Goal: Check status: Check status

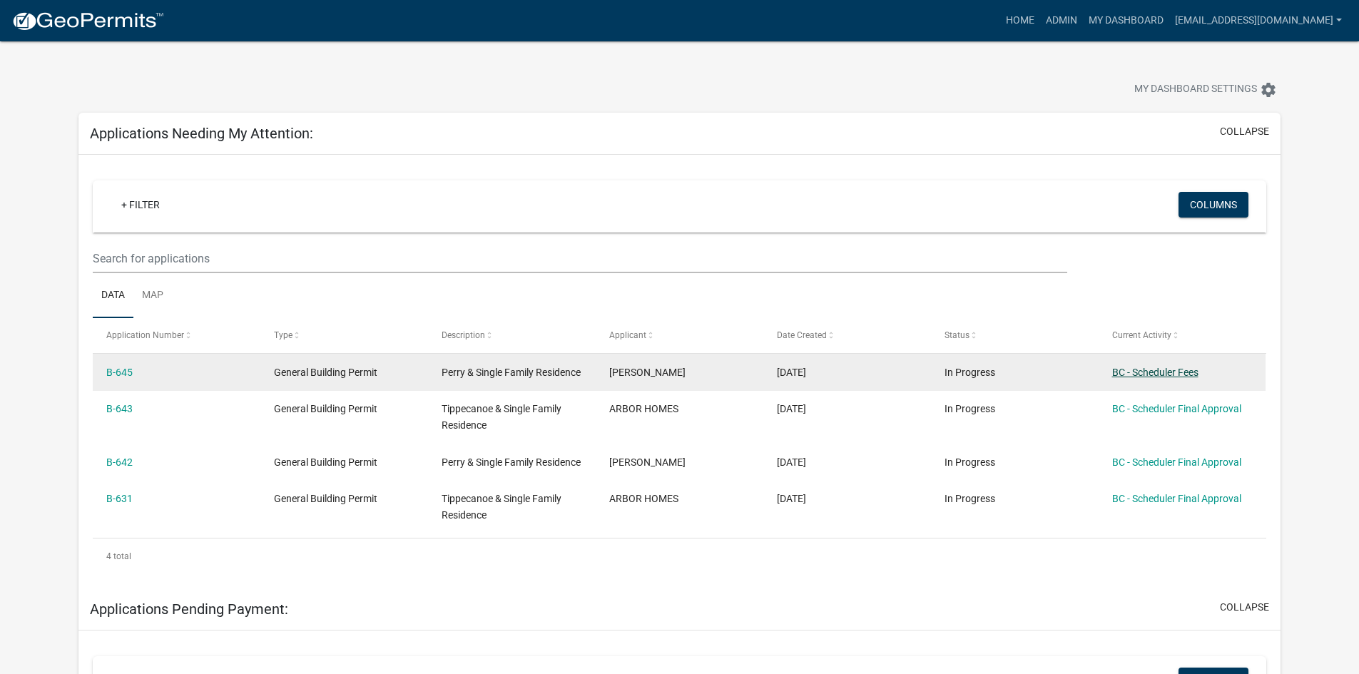
click at [1163, 375] on link "BC - Scheduler Fees" at bounding box center [1155, 372] width 86 height 11
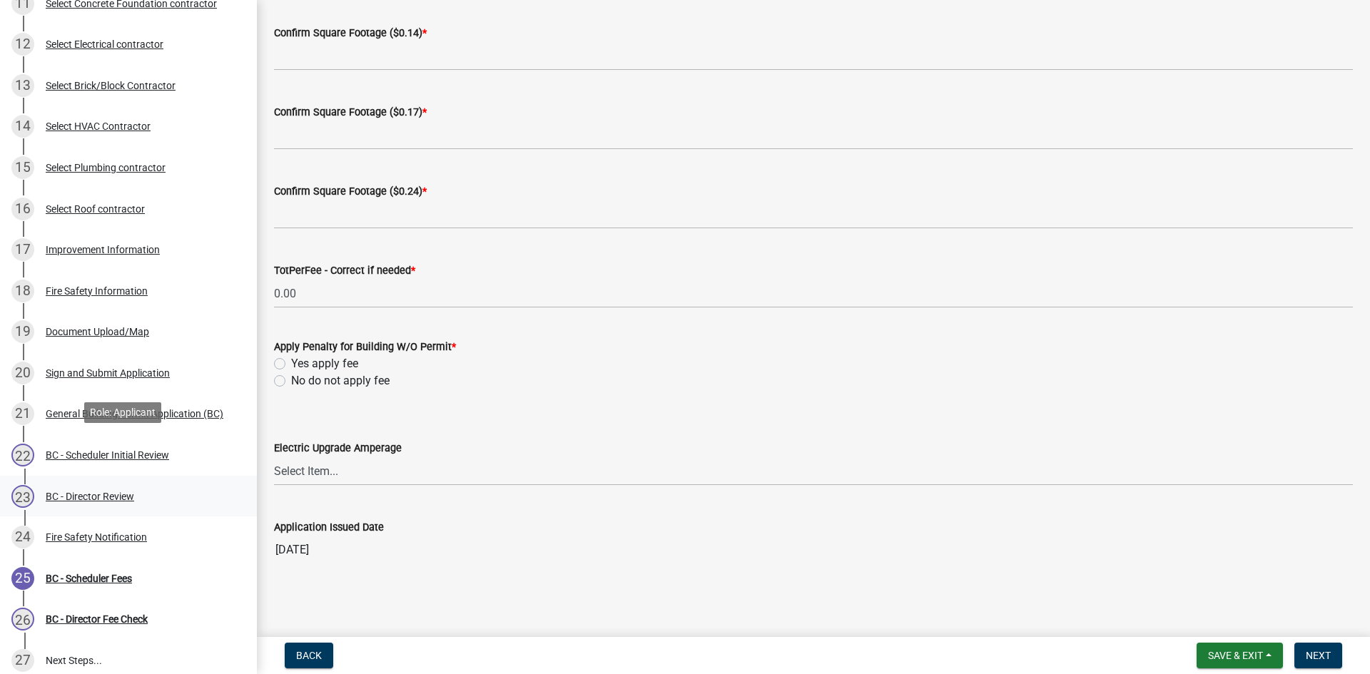
scroll to position [642, 0]
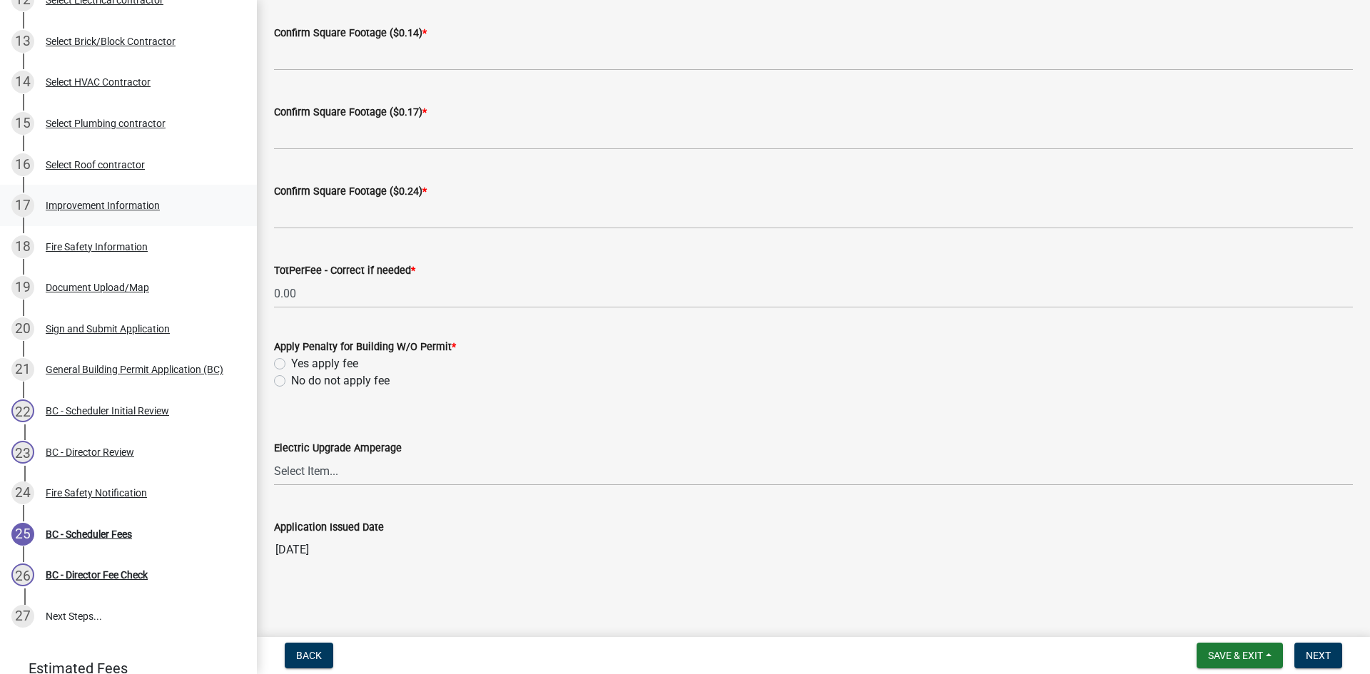
click at [94, 209] on div "Improvement Information" at bounding box center [103, 205] width 114 height 10
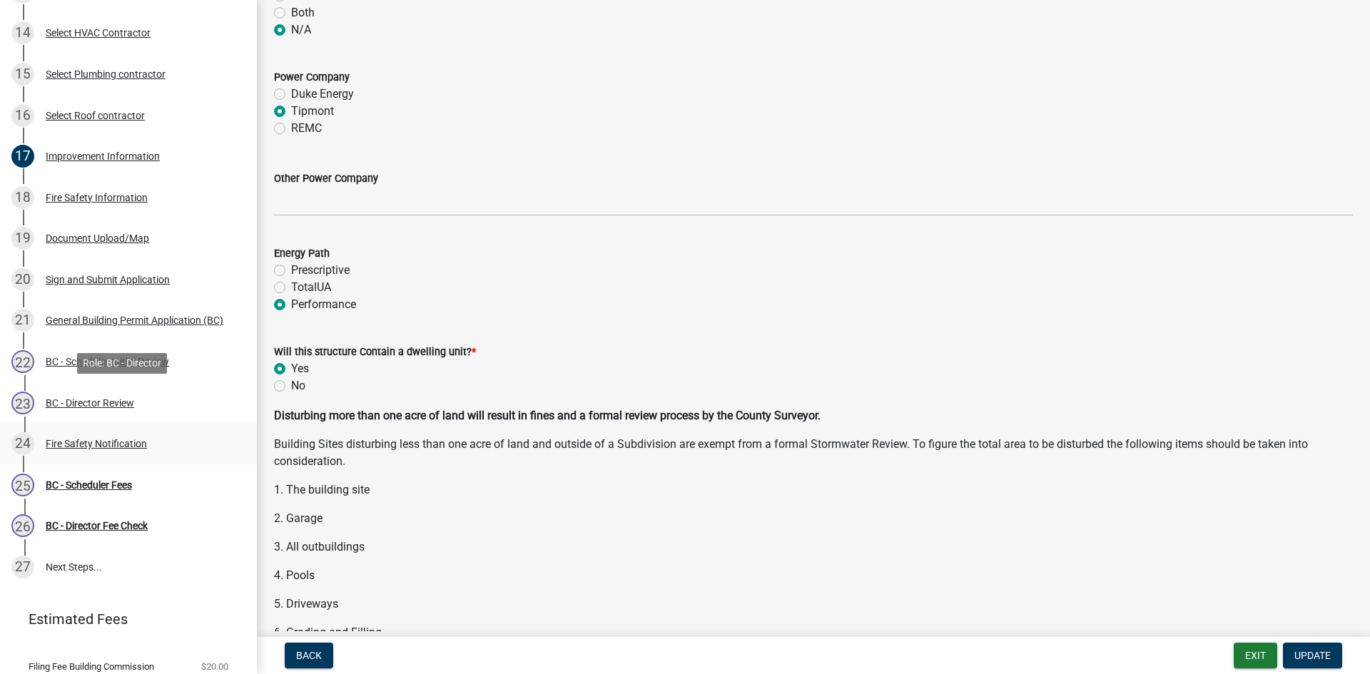
scroll to position [738, 0]
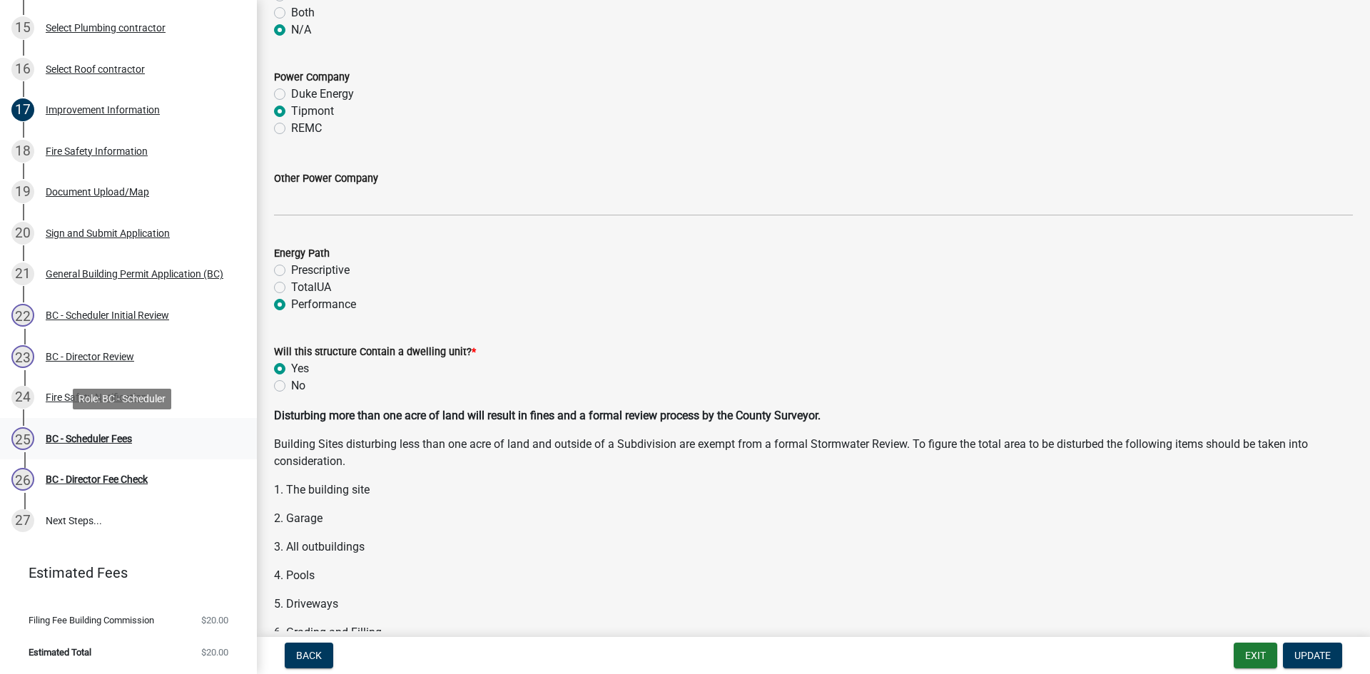
click at [119, 435] on div "BC - Scheduler Fees" at bounding box center [89, 439] width 86 height 10
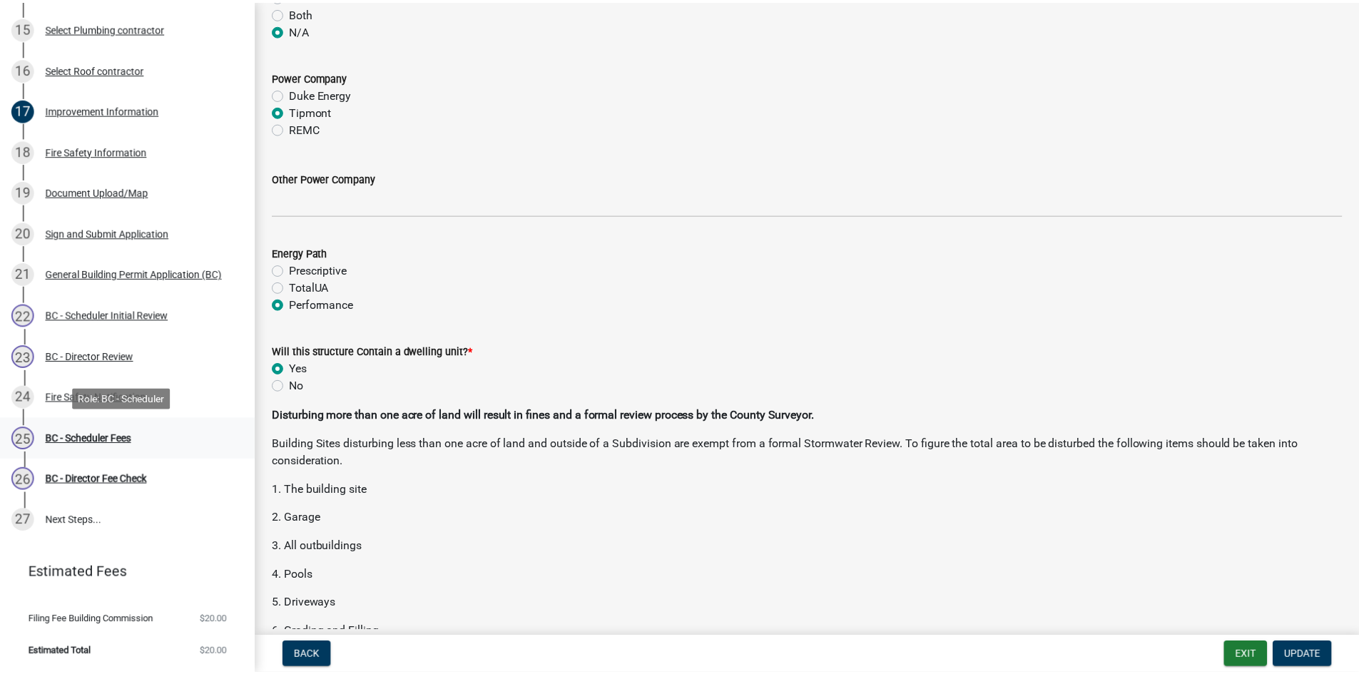
scroll to position [0, 0]
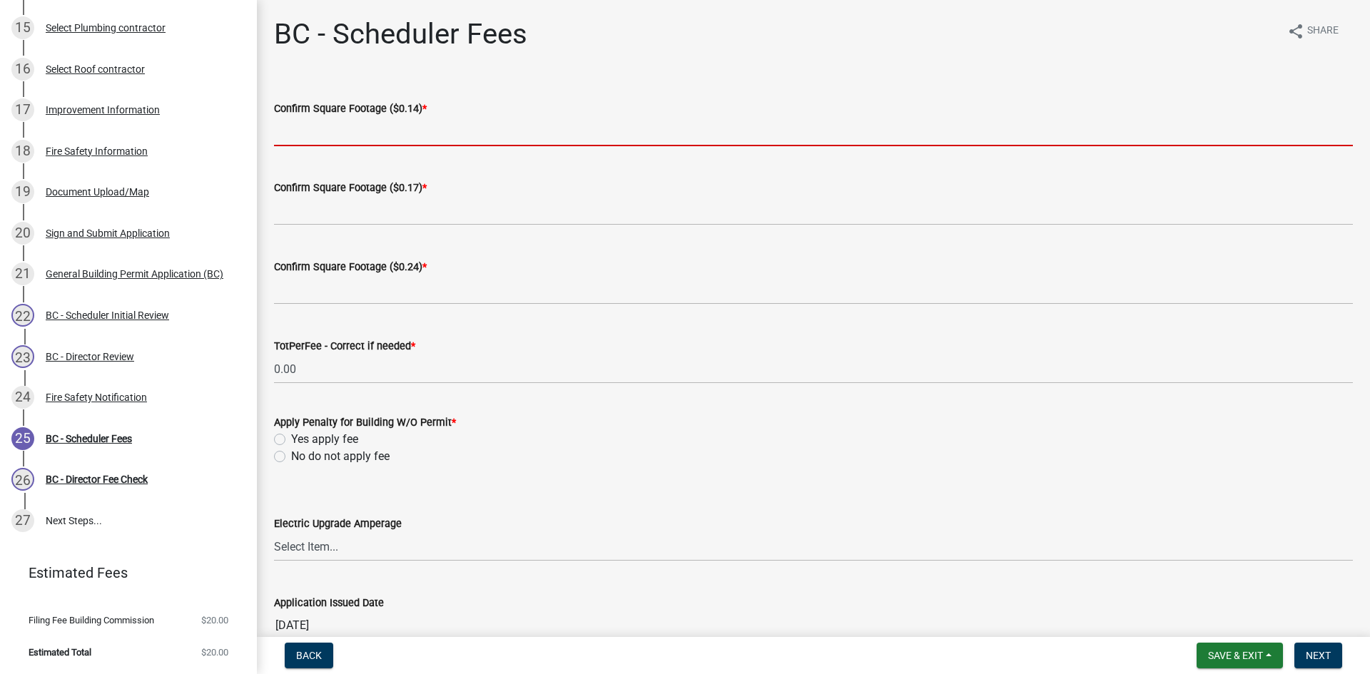
click at [380, 138] on input "text" at bounding box center [813, 131] width 1079 height 29
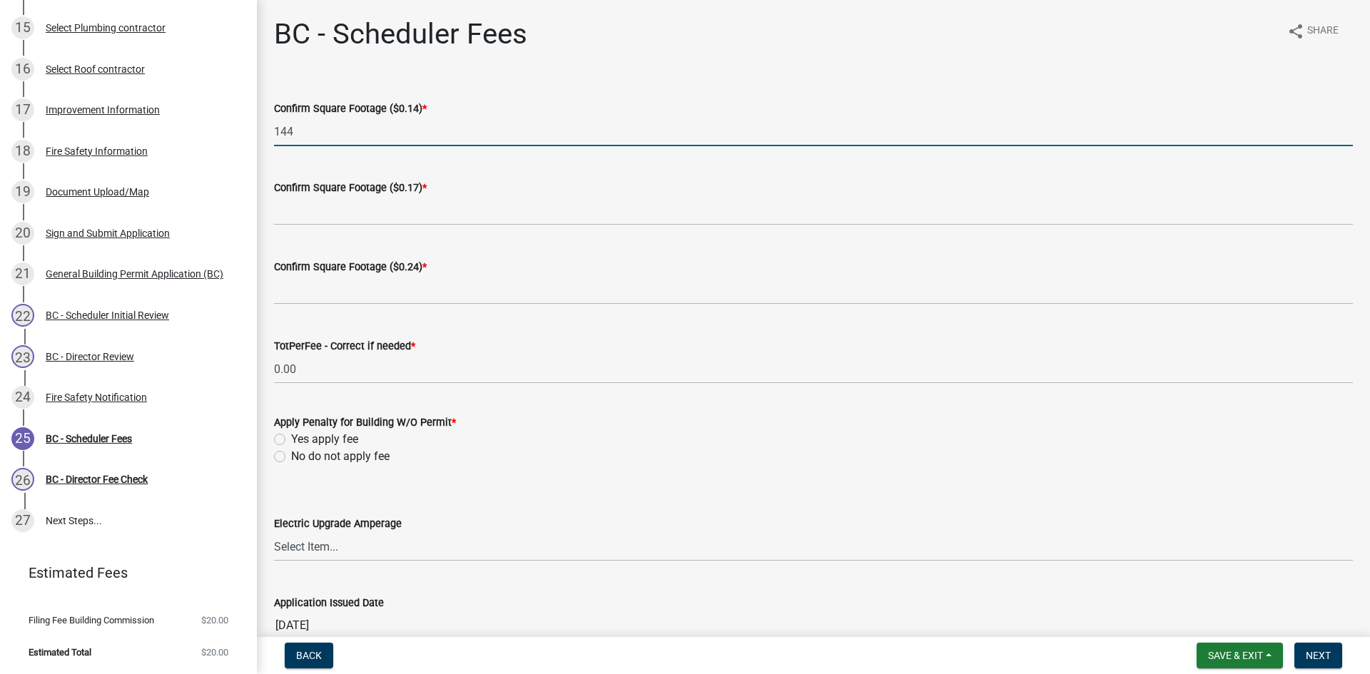
type input "144"
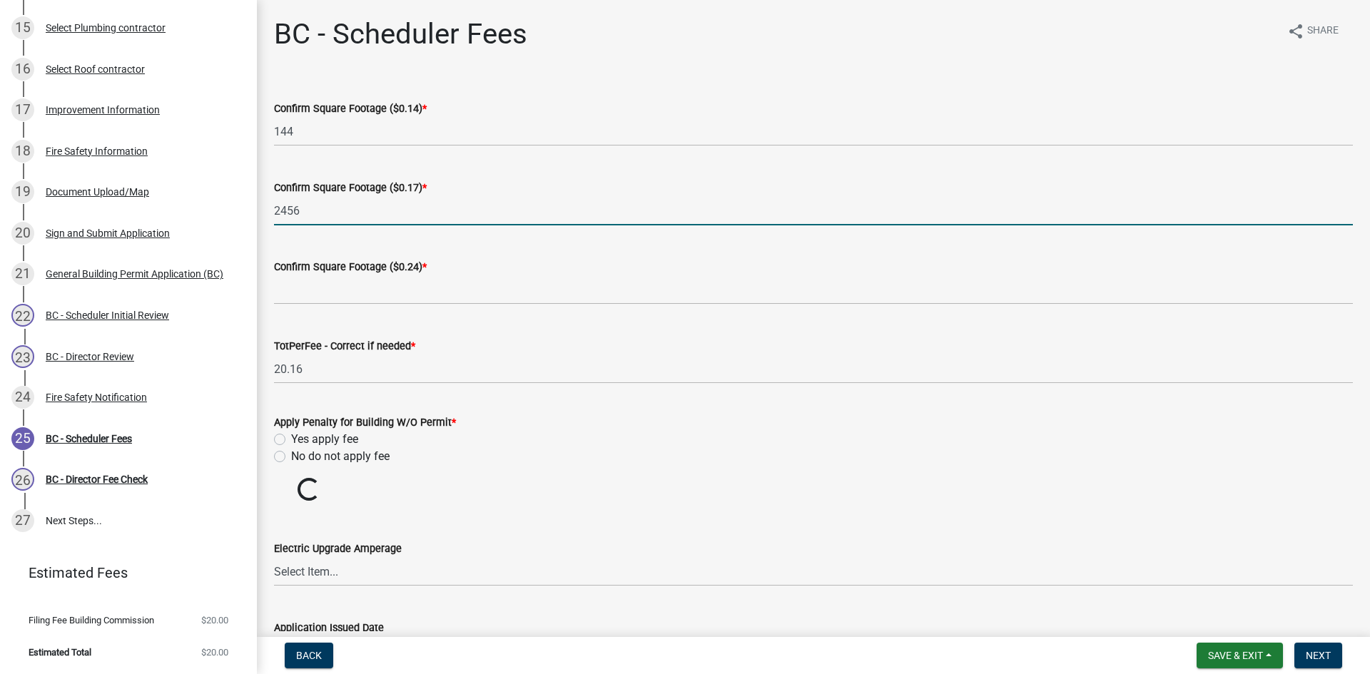
type input "2456"
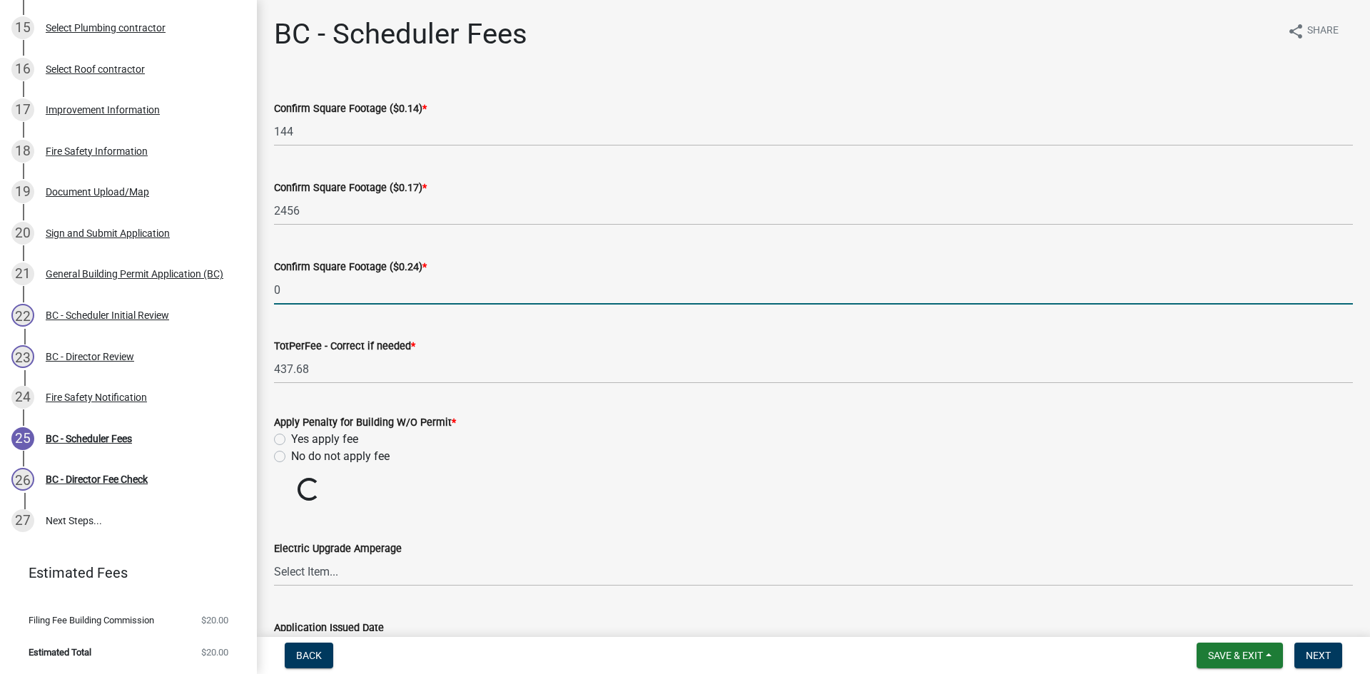
type input "0"
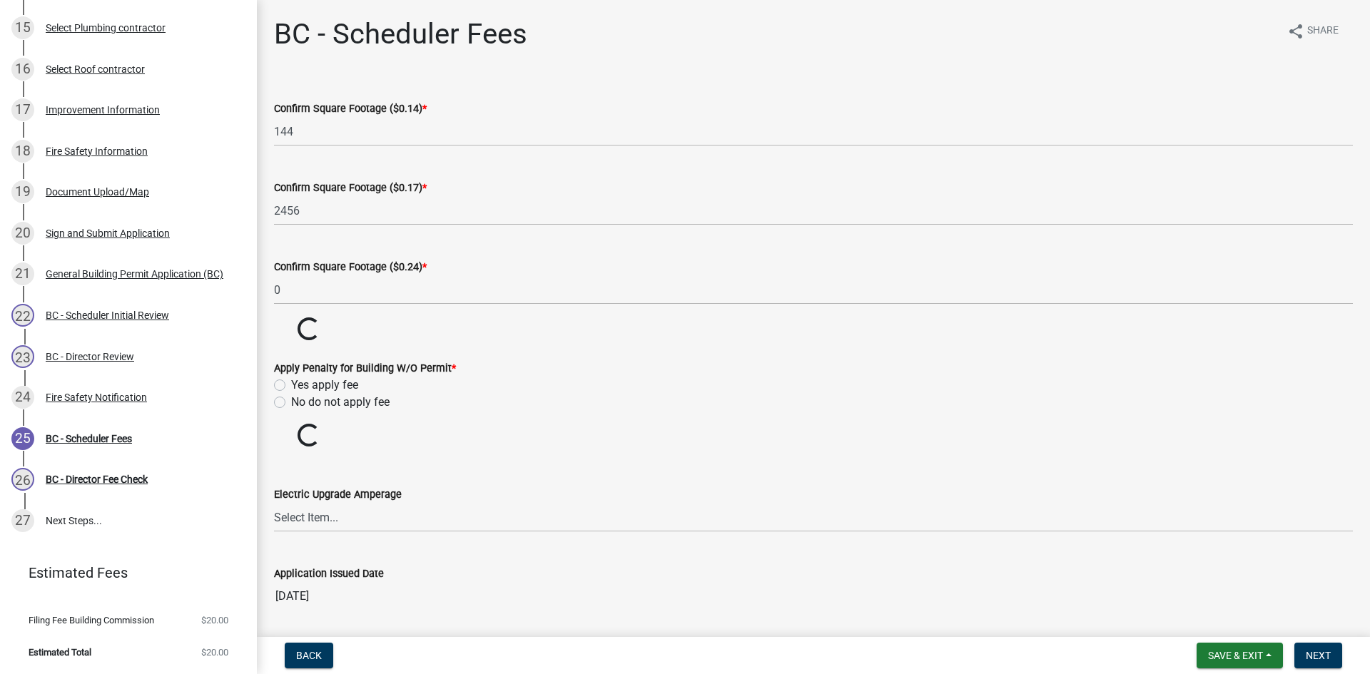
click at [281, 457] on wm-data-entity-input-list "Confirm Square Footage ($0.14) * 144 Confirm Square Footage ($0.17) * 2456 Conf…" at bounding box center [813, 351] width 1079 height 542
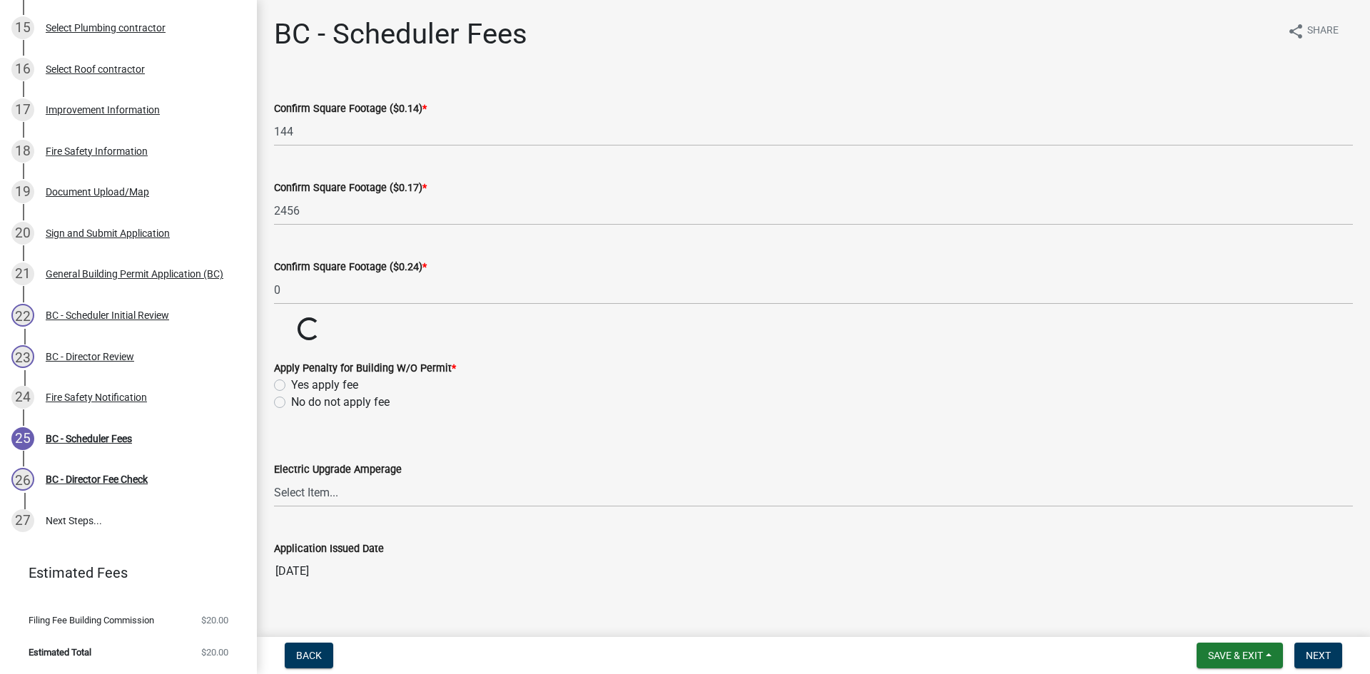
click at [291, 405] on label "No do not apply fee" at bounding box center [340, 402] width 98 height 17
click at [291, 403] on input "No do not apply fee" at bounding box center [295, 398] width 9 height 9
radio input "true"
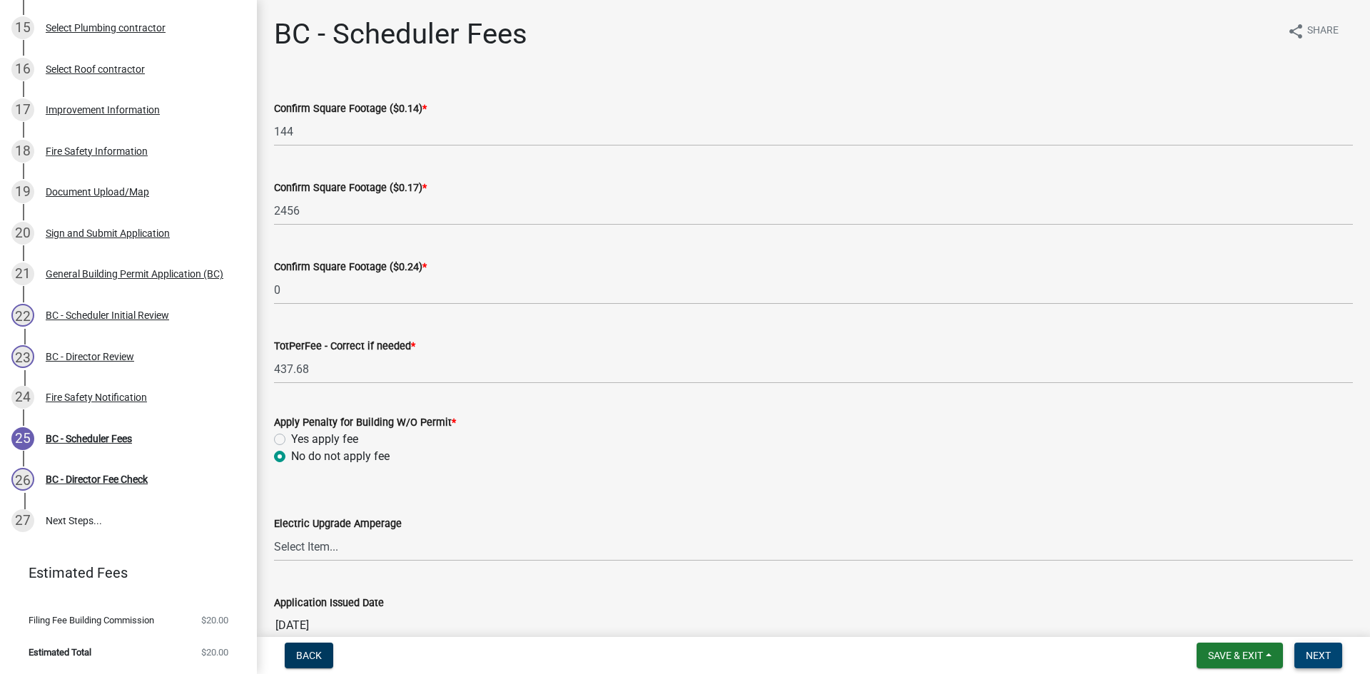
click at [1328, 652] on span "Next" at bounding box center [1318, 655] width 25 height 11
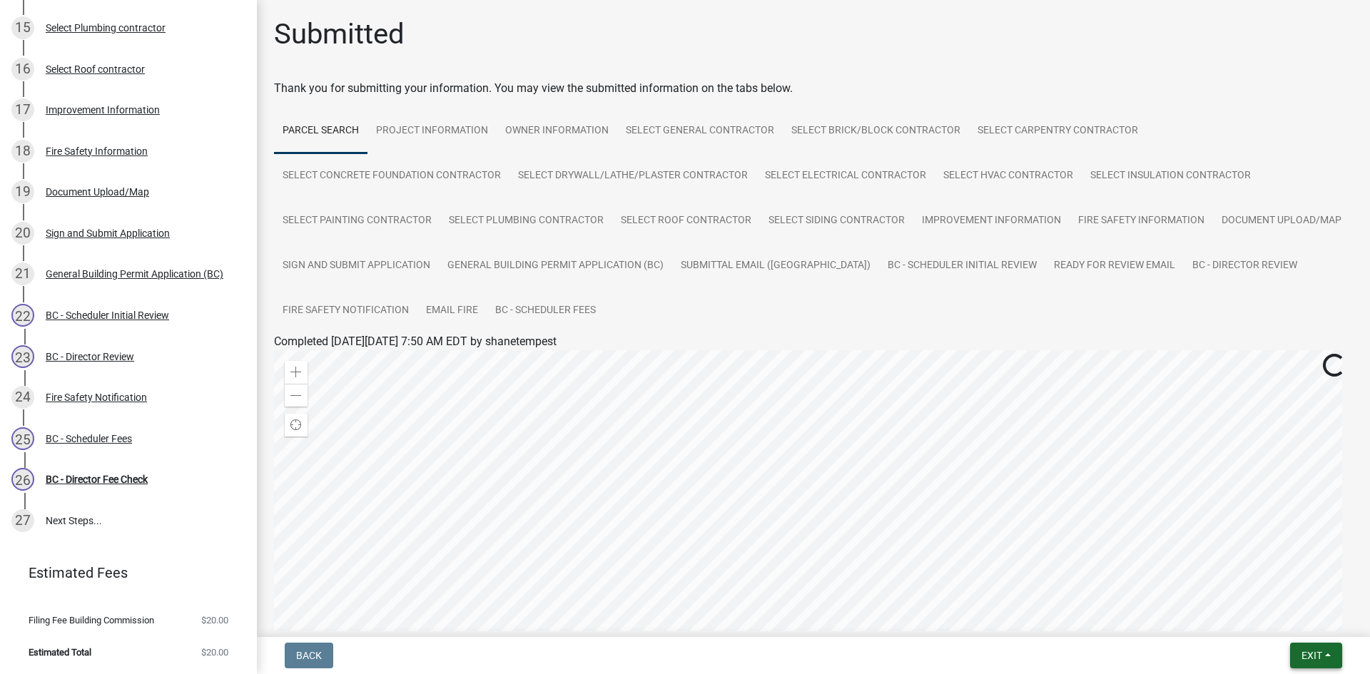
click at [1305, 651] on span "Exit" at bounding box center [1311, 655] width 21 height 11
click at [1289, 628] on button "Save & Exit" at bounding box center [1285, 618] width 114 height 34
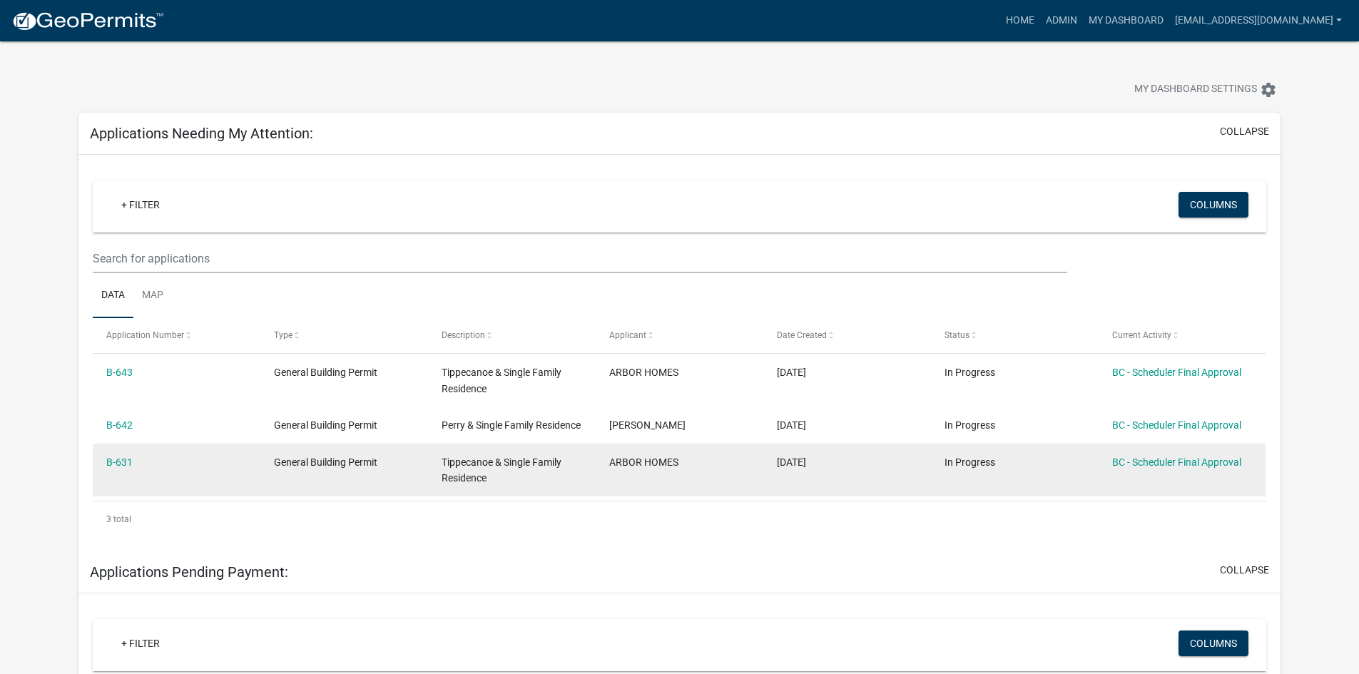
click at [1159, 471] on div "BC - Scheduler Final Approval" at bounding box center [1182, 462] width 140 height 16
click at [1162, 468] on link "BC - Scheduler Final Approval" at bounding box center [1176, 462] width 129 height 11
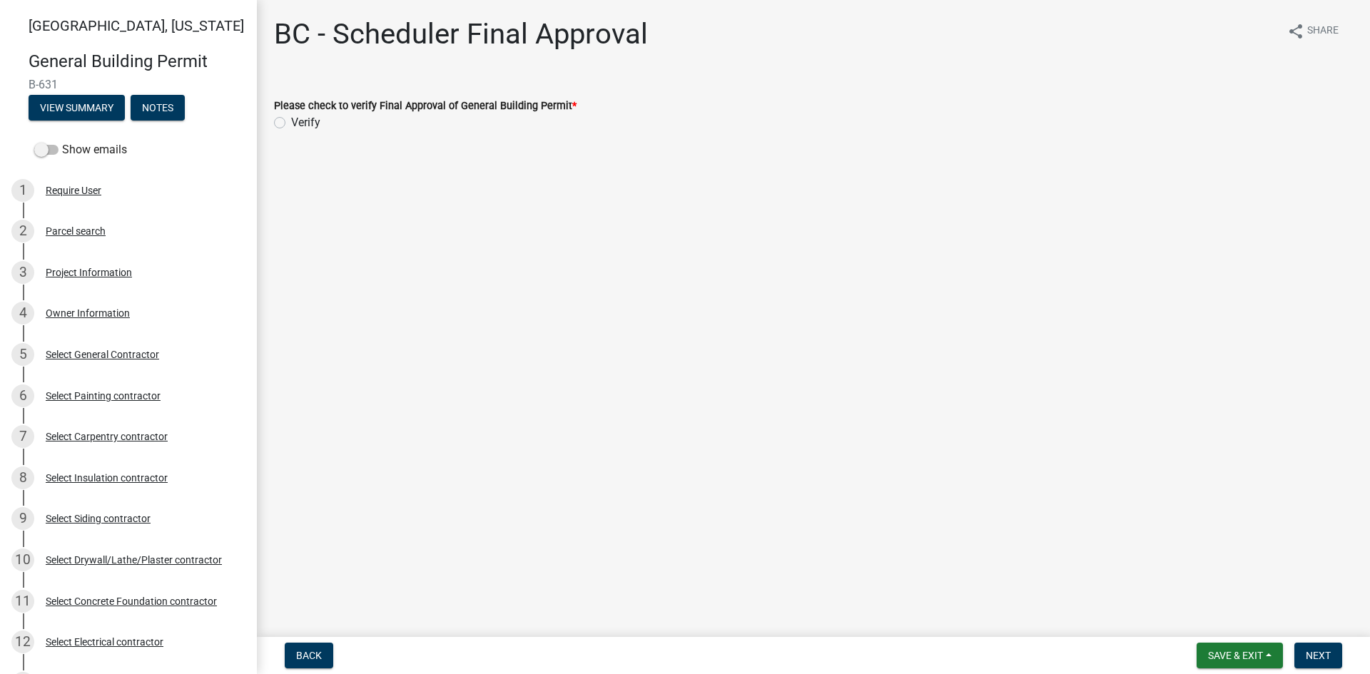
drag, startPoint x: 270, startPoint y: 116, endPoint x: 331, endPoint y: 148, distance: 68.9
click at [275, 120] on div "Please check to verify Final Approval of General Building Permit * Verify" at bounding box center [813, 105] width 1100 height 51
drag, startPoint x: 281, startPoint y: 121, endPoint x: 289, endPoint y: 121, distance: 7.9
click at [291, 121] on label "Verify" at bounding box center [305, 122] width 29 height 17
click at [291, 121] on input "Verify" at bounding box center [295, 118] width 9 height 9
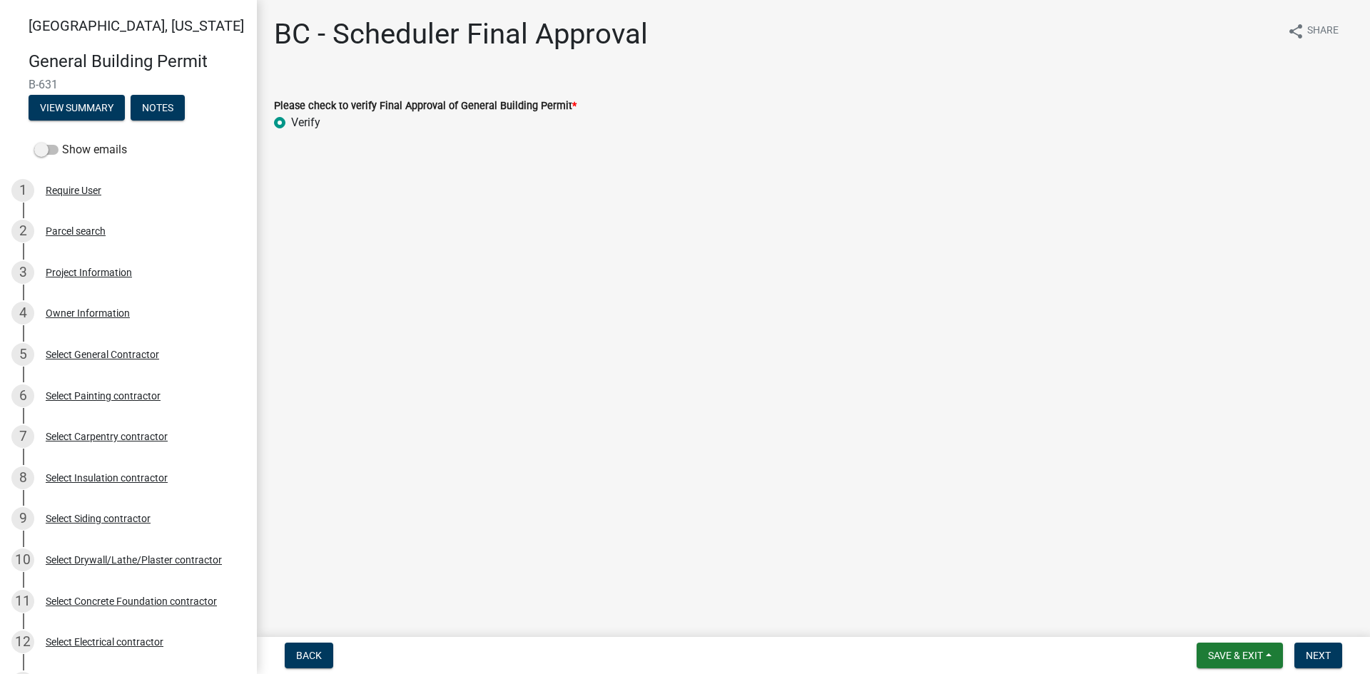
radio input "true"
click at [1326, 657] on span "Next" at bounding box center [1318, 655] width 25 height 11
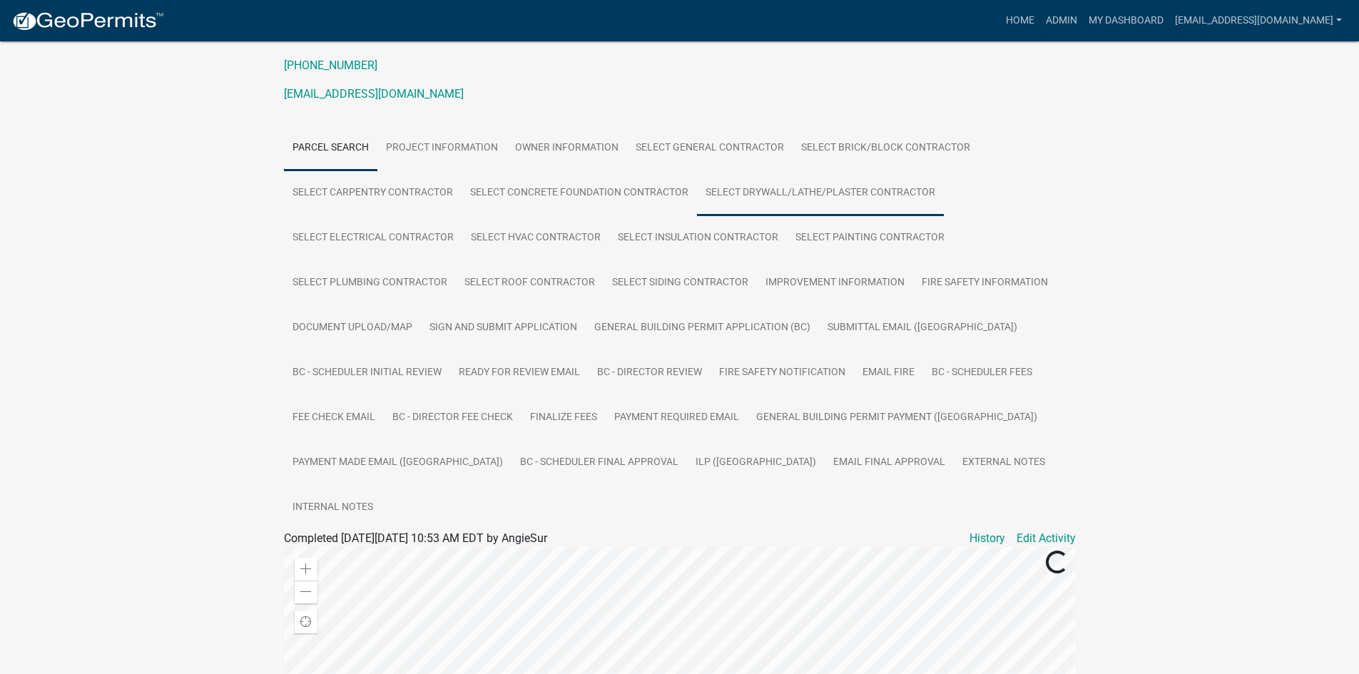
scroll to position [214, 0]
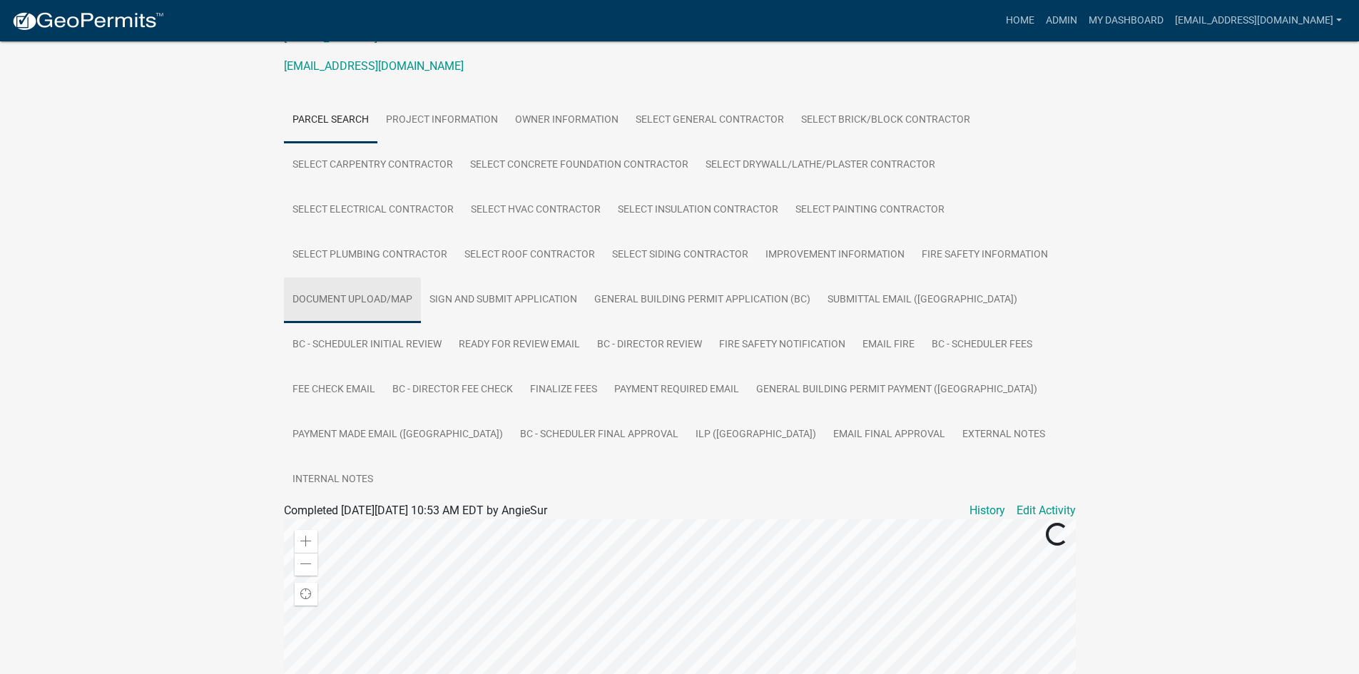
click at [345, 299] on link "Document Upload/Map" at bounding box center [352, 301] width 137 height 46
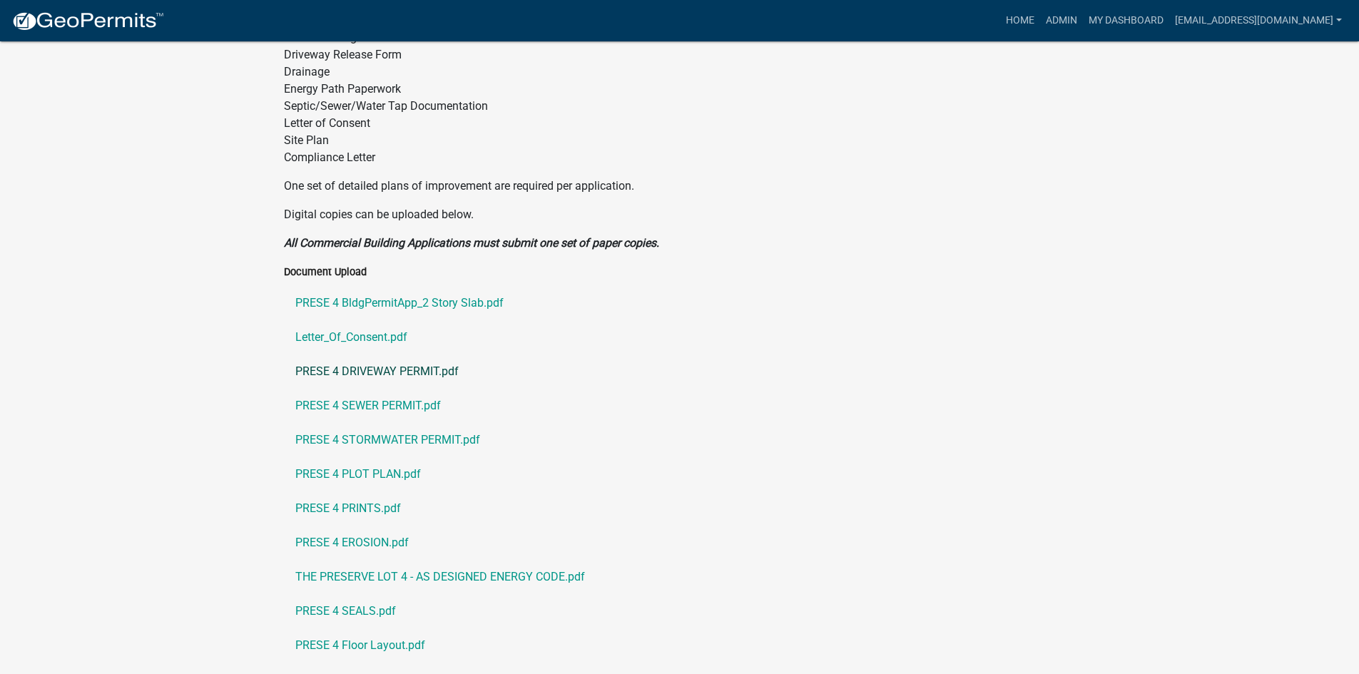
scroll to position [785, 0]
click at [377, 285] on link "PRESE 4 BldgPermitApp_2 Story Slab.pdf" at bounding box center [680, 302] width 792 height 34
click at [350, 320] on link "Letter_Of_Consent.pdf" at bounding box center [680, 337] width 792 height 34
click at [428, 354] on link "PRESE 4 DRIVEWAY PERMIT.pdf" at bounding box center [680, 371] width 792 height 34
click at [385, 388] on link "PRESE 4 SEWER PERMIT.pdf" at bounding box center [680, 405] width 792 height 34
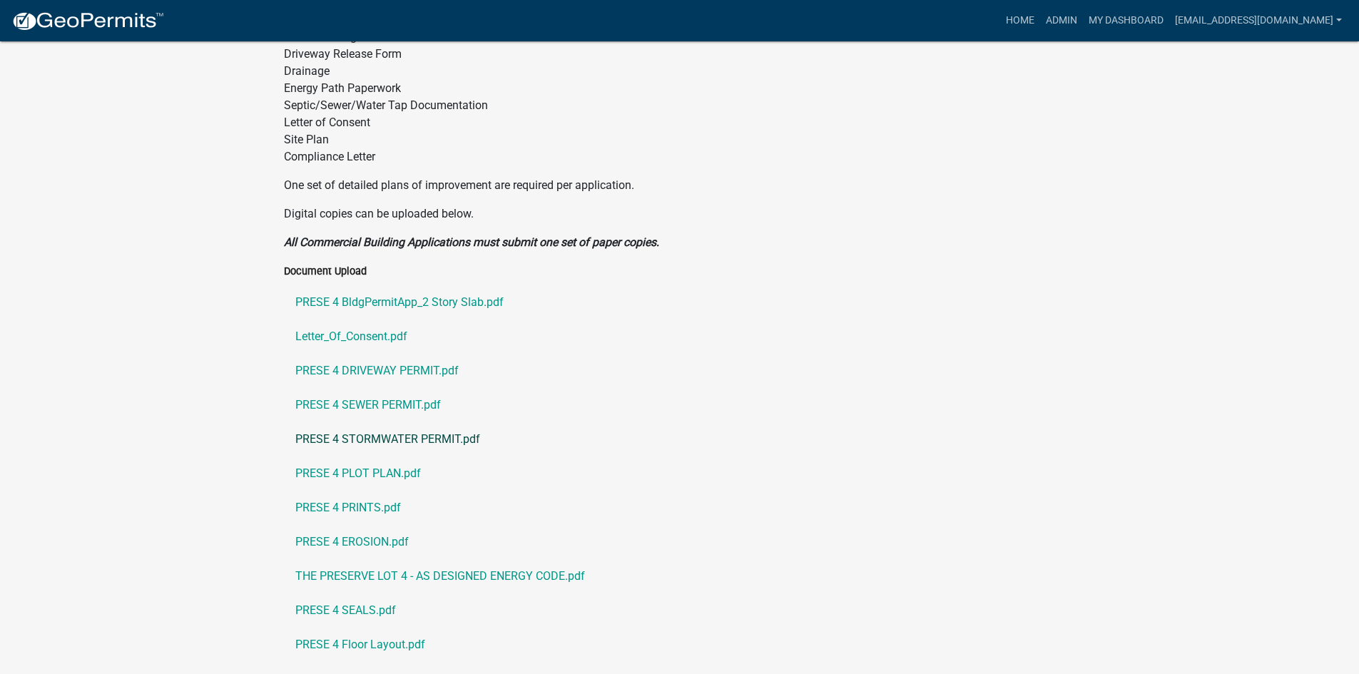
click at [405, 422] on link "PRESE 4 STORMWATER PERMIT.pdf" at bounding box center [680, 439] width 792 height 34
click at [390, 457] on link "PRESE 4 PLOT PLAN.pdf" at bounding box center [680, 474] width 792 height 34
click at [378, 491] on link "PRESE 4 PRINTS.pdf" at bounding box center [680, 508] width 792 height 34
click at [380, 525] on link "PRESE 4 EROSION.pdf" at bounding box center [680, 542] width 792 height 34
click at [379, 559] on link "THE PRESERVE LOT 4 - AS DESIGNED ENERGY CODE.pdf" at bounding box center [680, 576] width 792 height 34
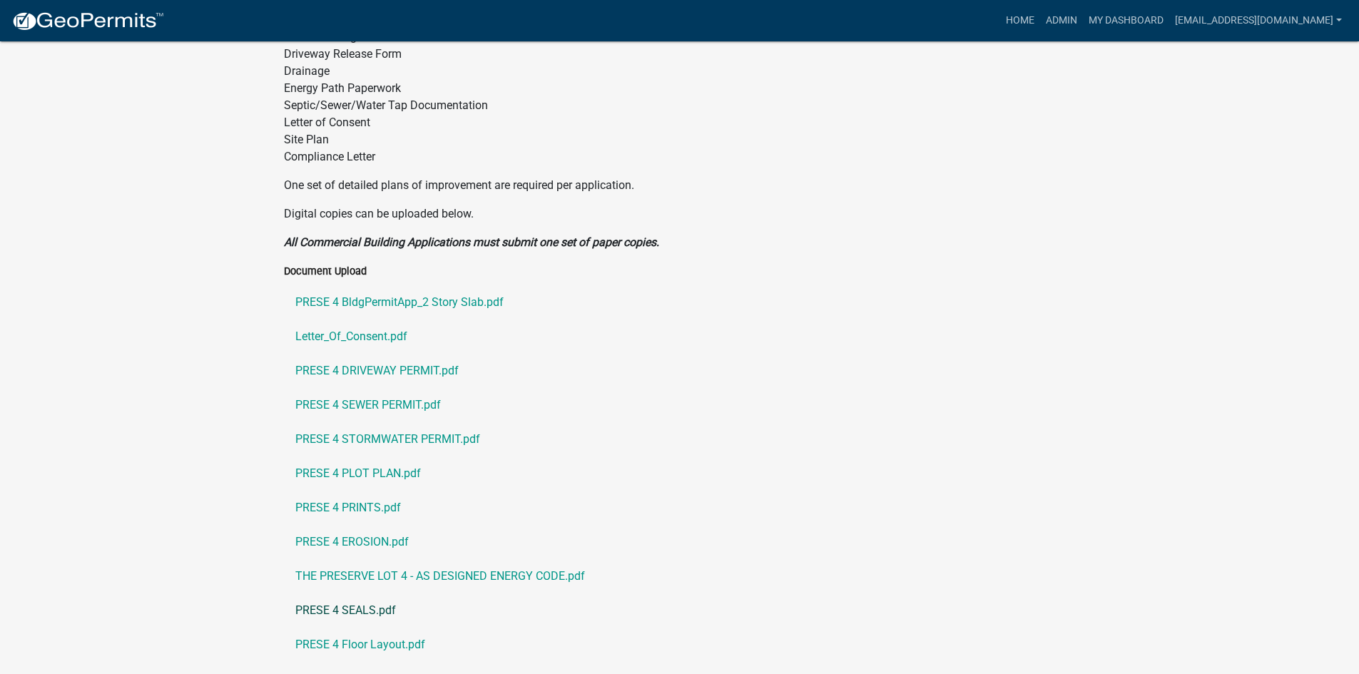
click at [377, 594] on link "PRESE 4 SEALS.pdf" at bounding box center [680, 611] width 792 height 34
click at [362, 628] on link "PRESE 4 Floor Layout.pdf" at bounding box center [680, 645] width 792 height 34
click at [404, 662] on link "PRESE 4 - Truss Layout.pdf" at bounding box center [680, 679] width 792 height 34
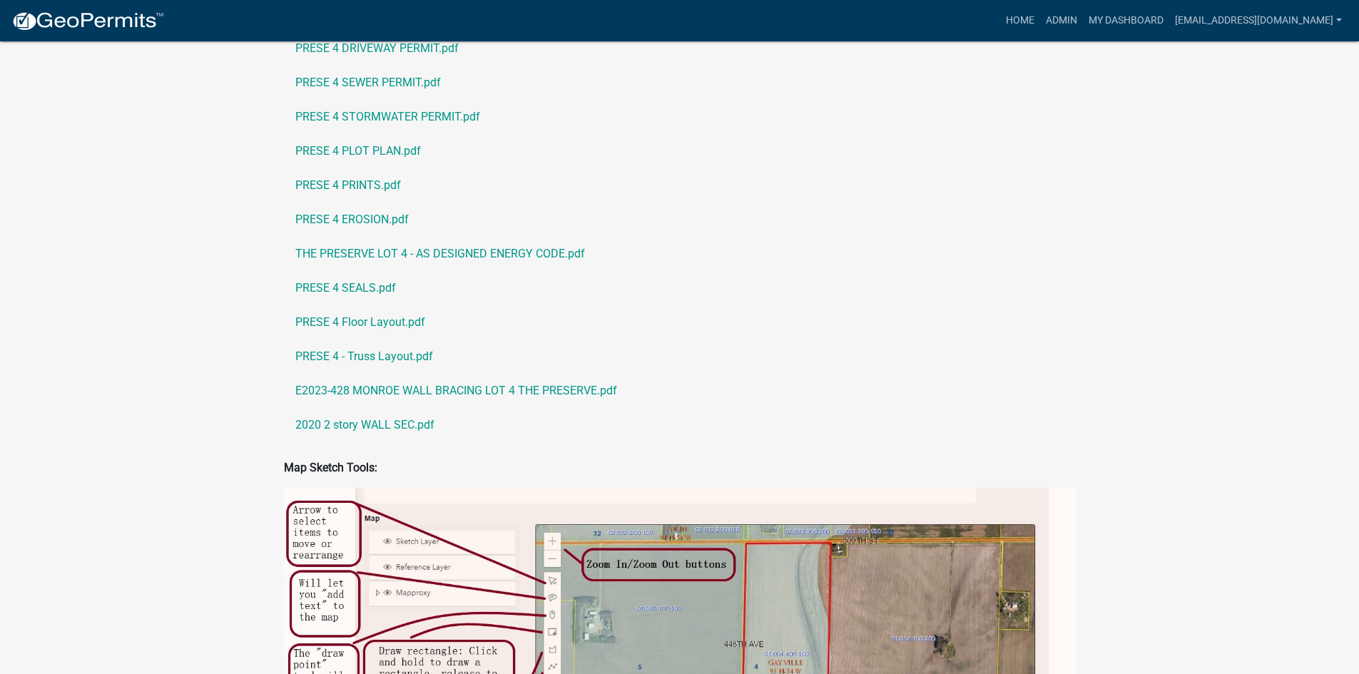
scroll to position [1142, 0]
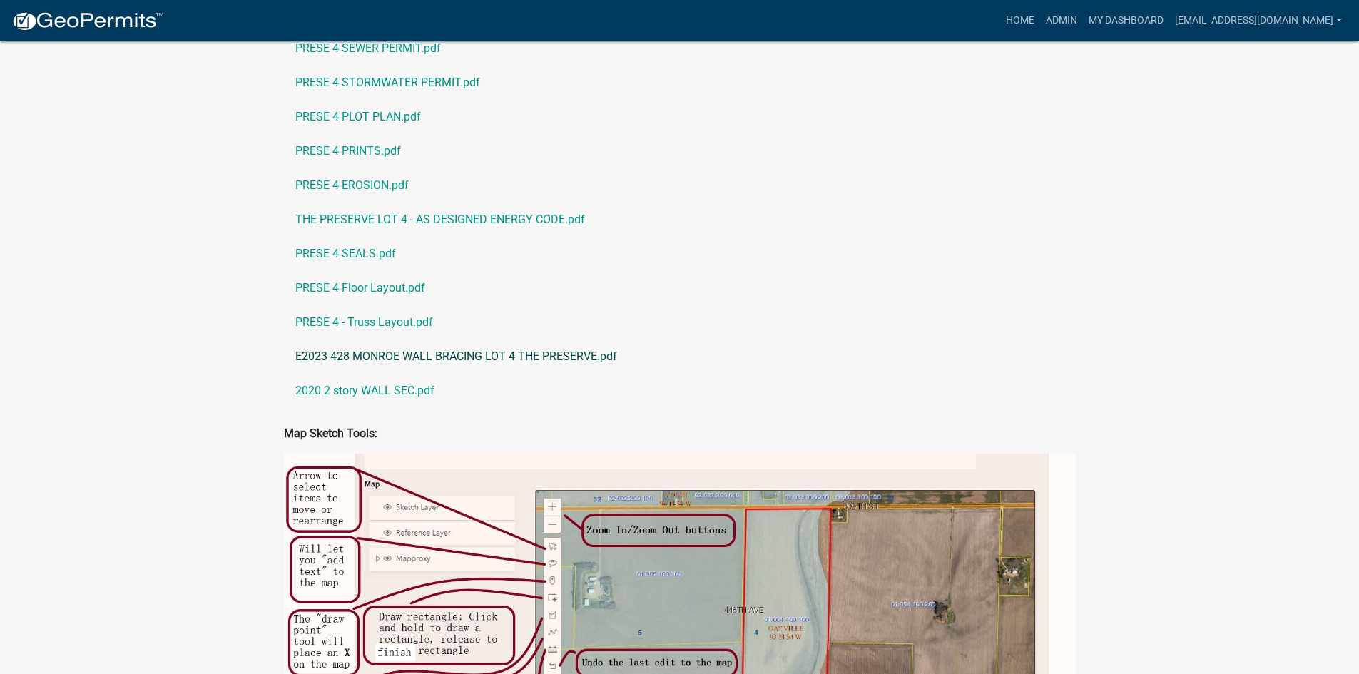
click at [362, 340] on link "E2023-428 MONROE WALL BRACING LOT 4 THE PRESERVE.pdf" at bounding box center [680, 357] width 792 height 34
click at [400, 374] on link "2020 2 story WALL SEC.pdf" at bounding box center [680, 391] width 792 height 34
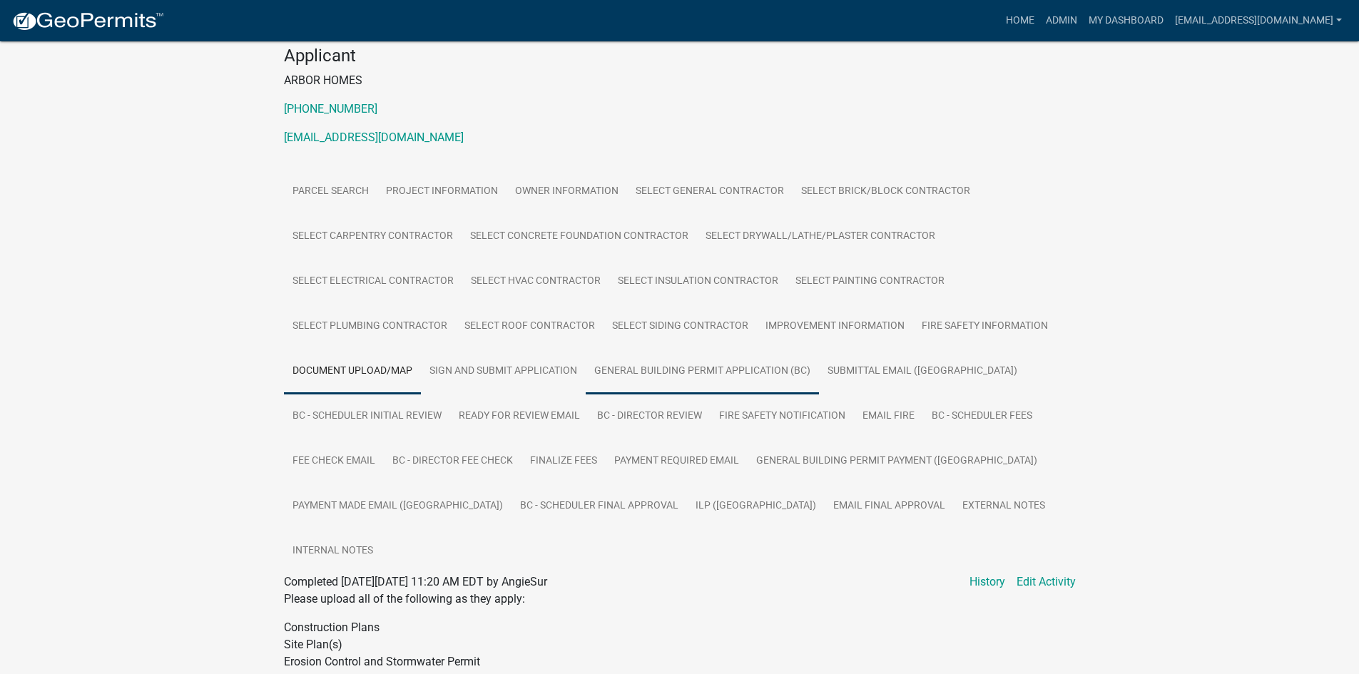
click at [734, 370] on link "General Building Permit Application (BC)" at bounding box center [702, 372] width 233 height 46
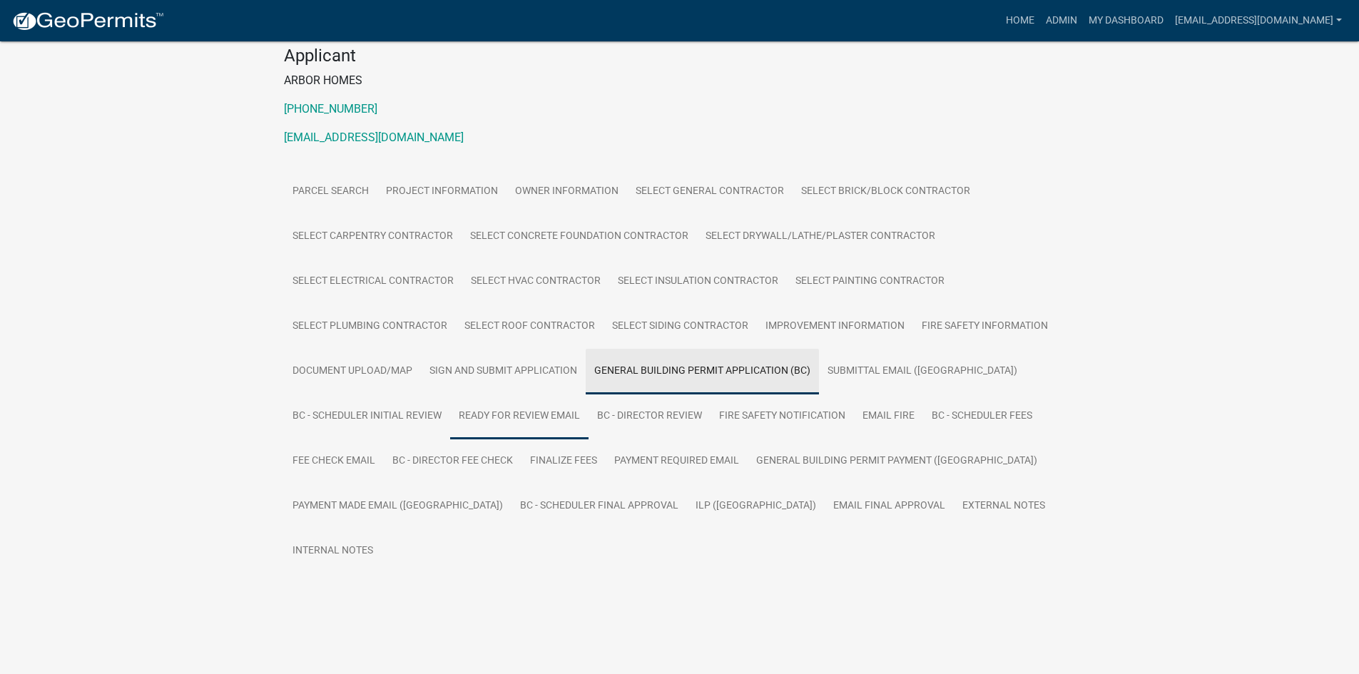
scroll to position [91, 0]
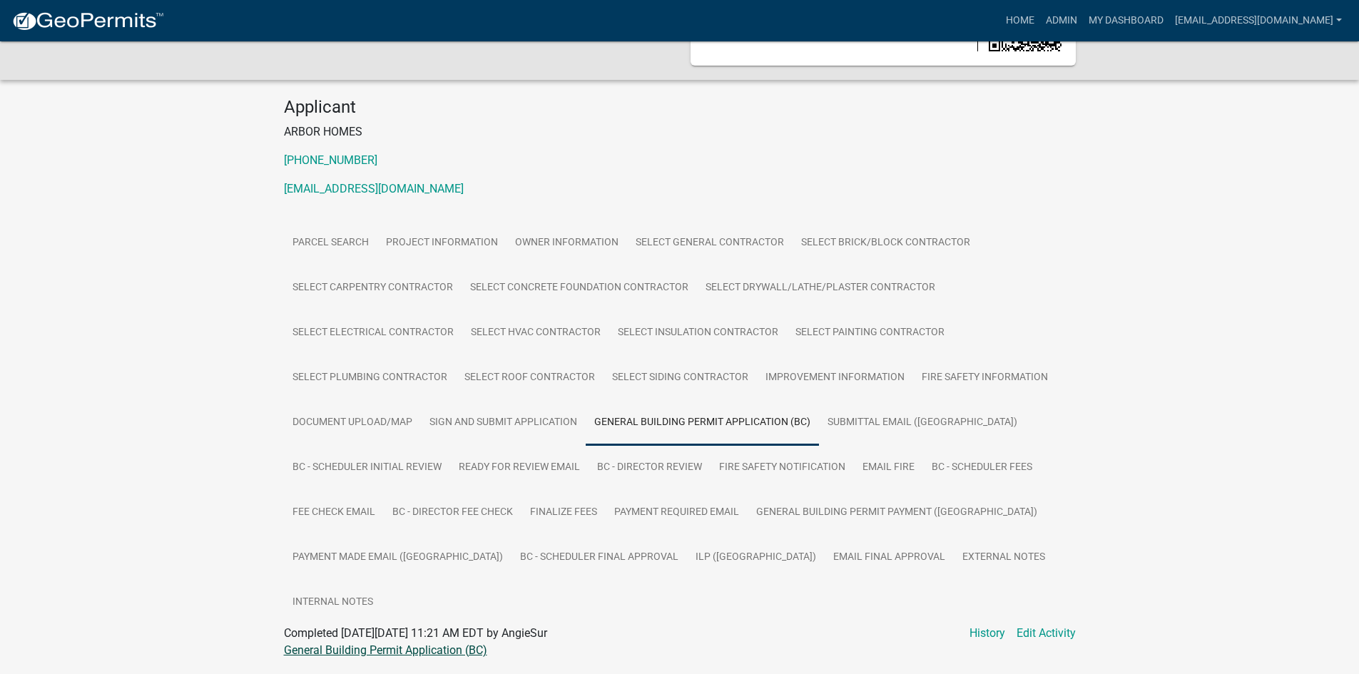
click at [402, 644] on link "General Building Permit Application (BC)" at bounding box center [385, 651] width 203 height 14
click at [687, 557] on link "ILP (BC)" at bounding box center [756, 558] width 138 height 46
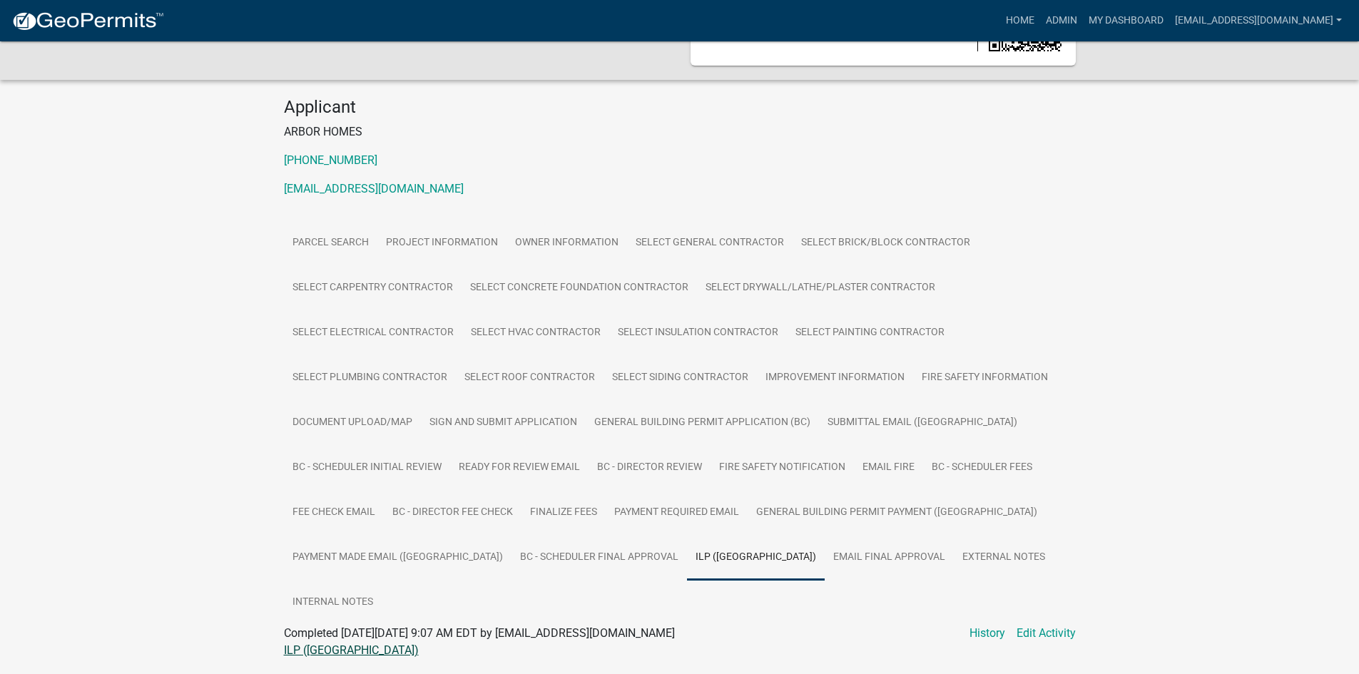
click at [303, 644] on link "ILP (BC)" at bounding box center [351, 651] width 135 height 14
click at [335, 412] on link "Document Upload/Map" at bounding box center [352, 423] width 137 height 46
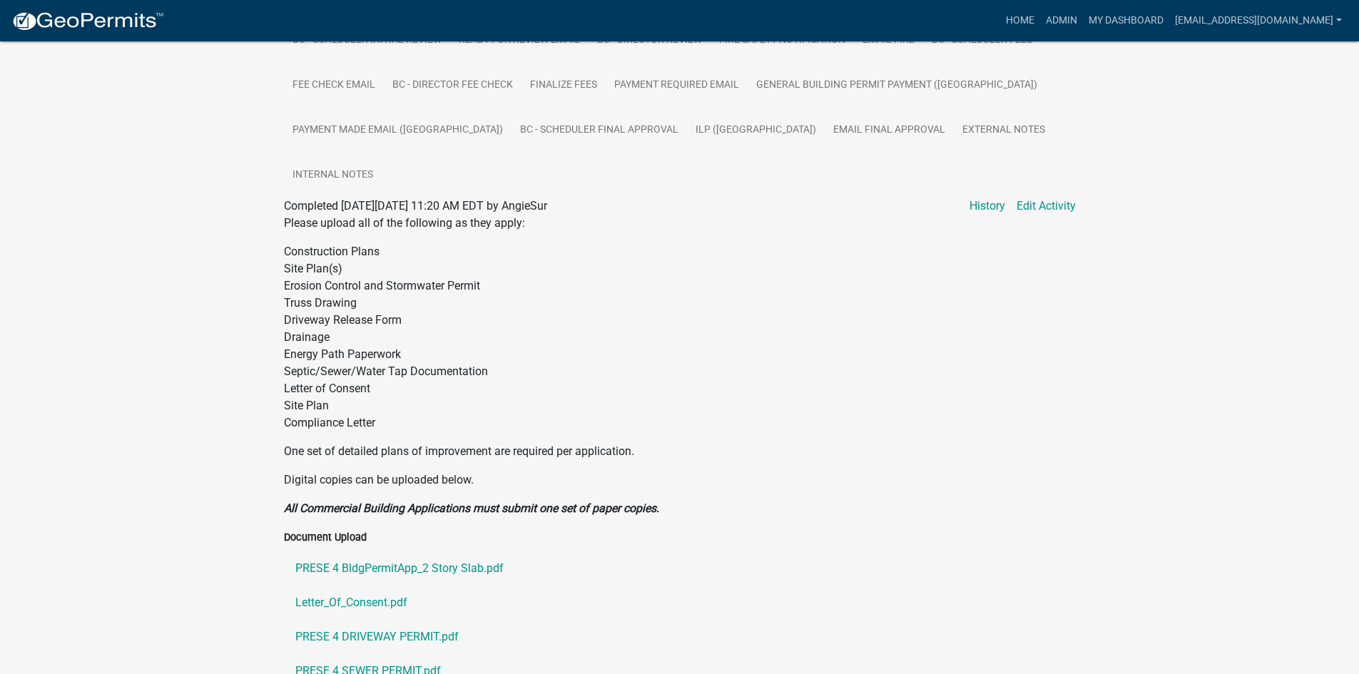
scroll to position [377, 0]
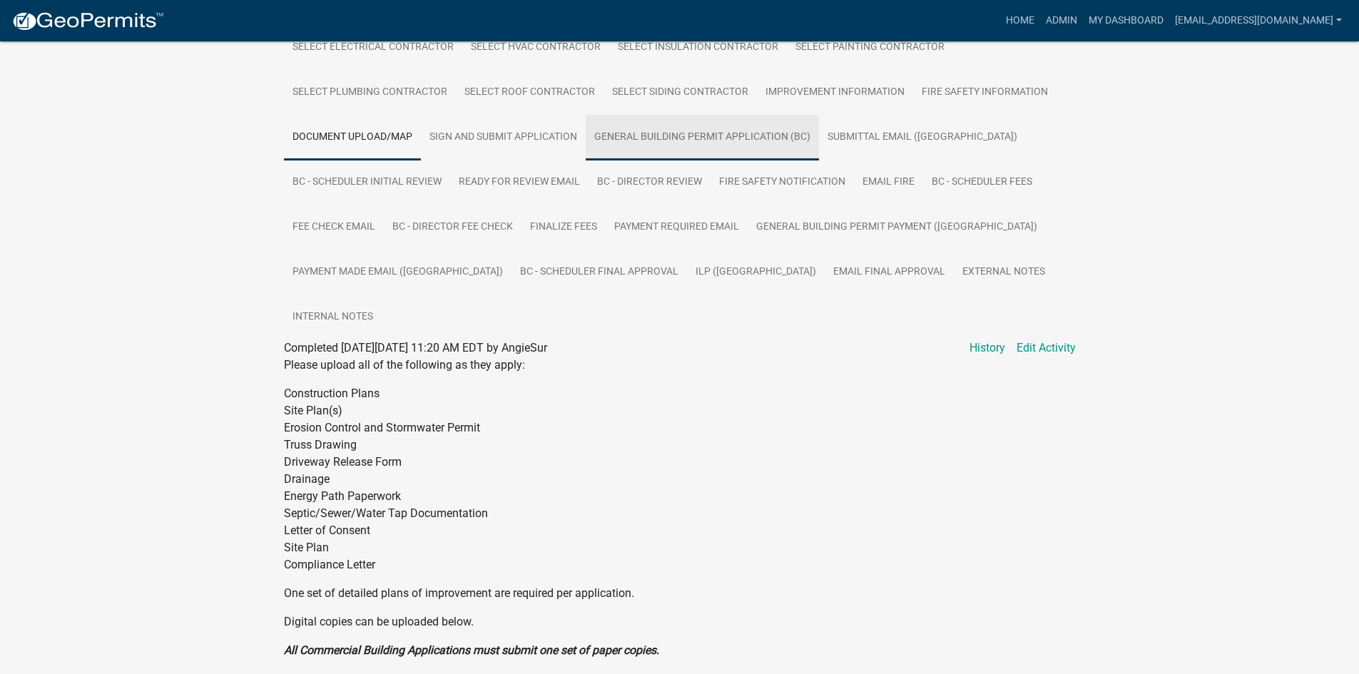
click at [685, 145] on link "General Building Permit Application (BC)" at bounding box center [702, 138] width 233 height 46
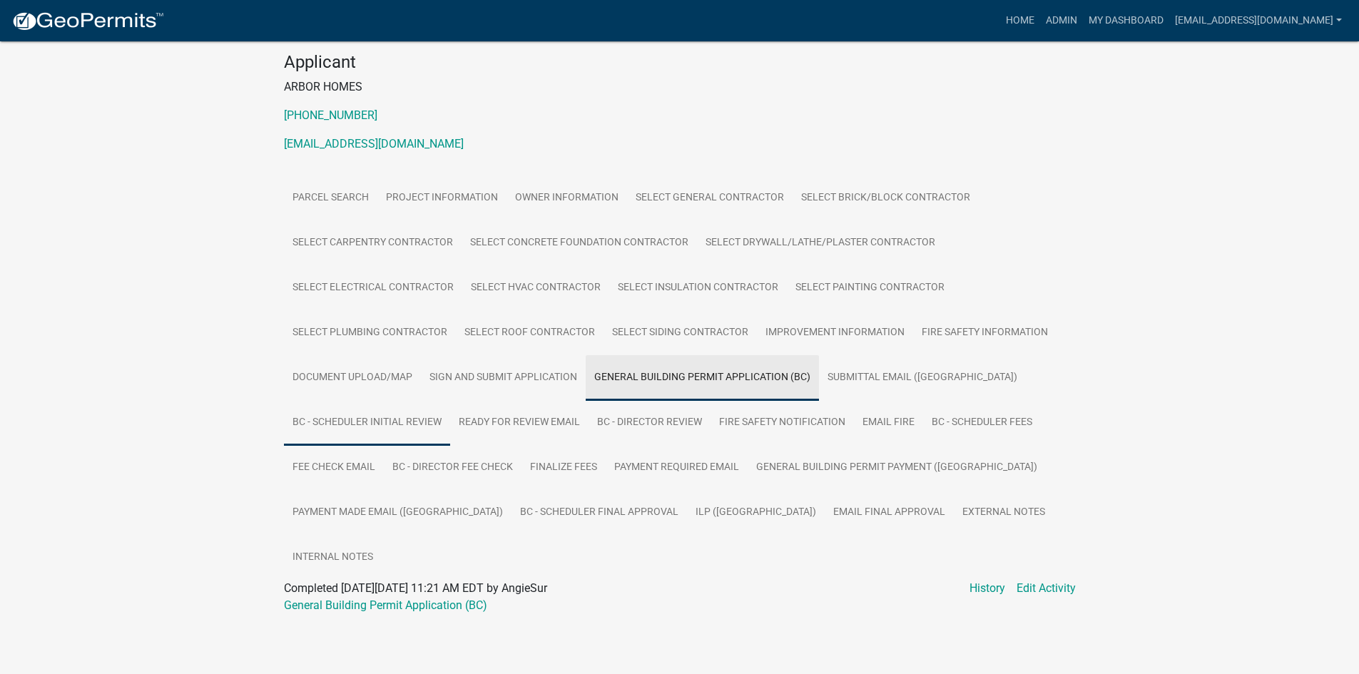
scroll to position [91, 0]
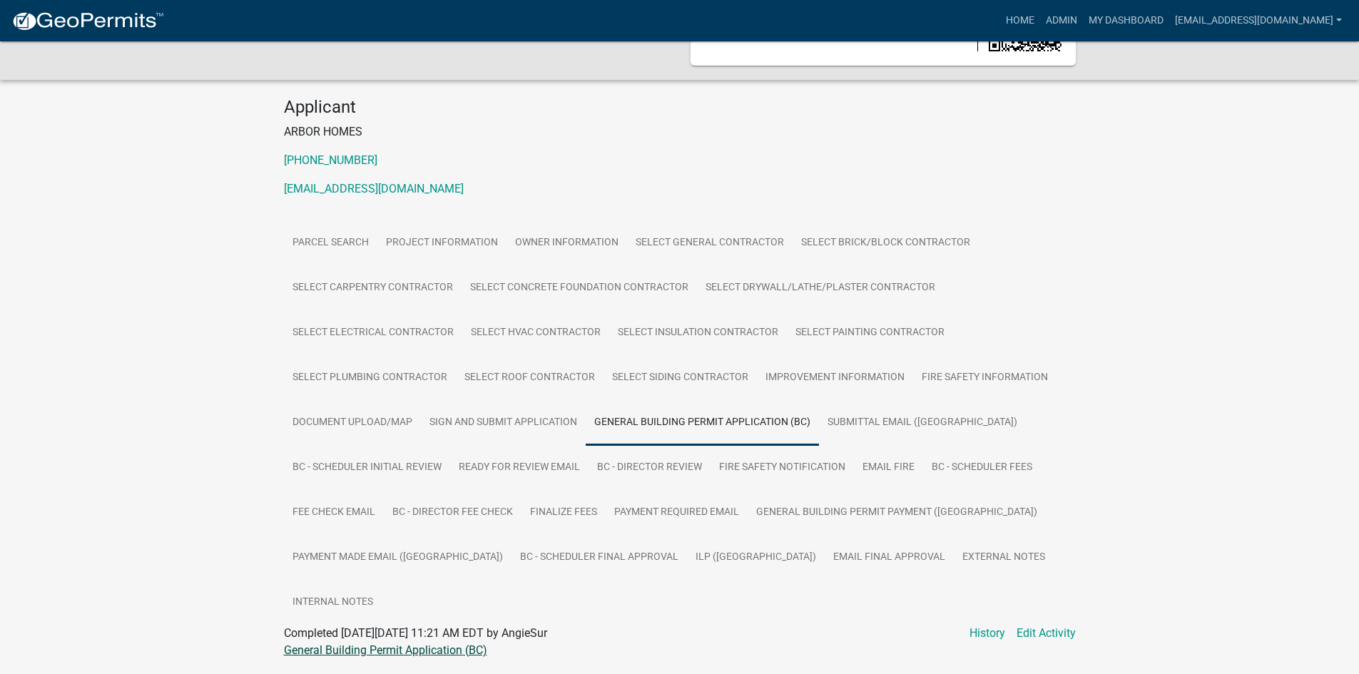
click at [401, 644] on link "General Building Permit Application (BC)" at bounding box center [385, 651] width 203 height 14
click at [382, 431] on link "Document Upload/Map" at bounding box center [352, 423] width 137 height 46
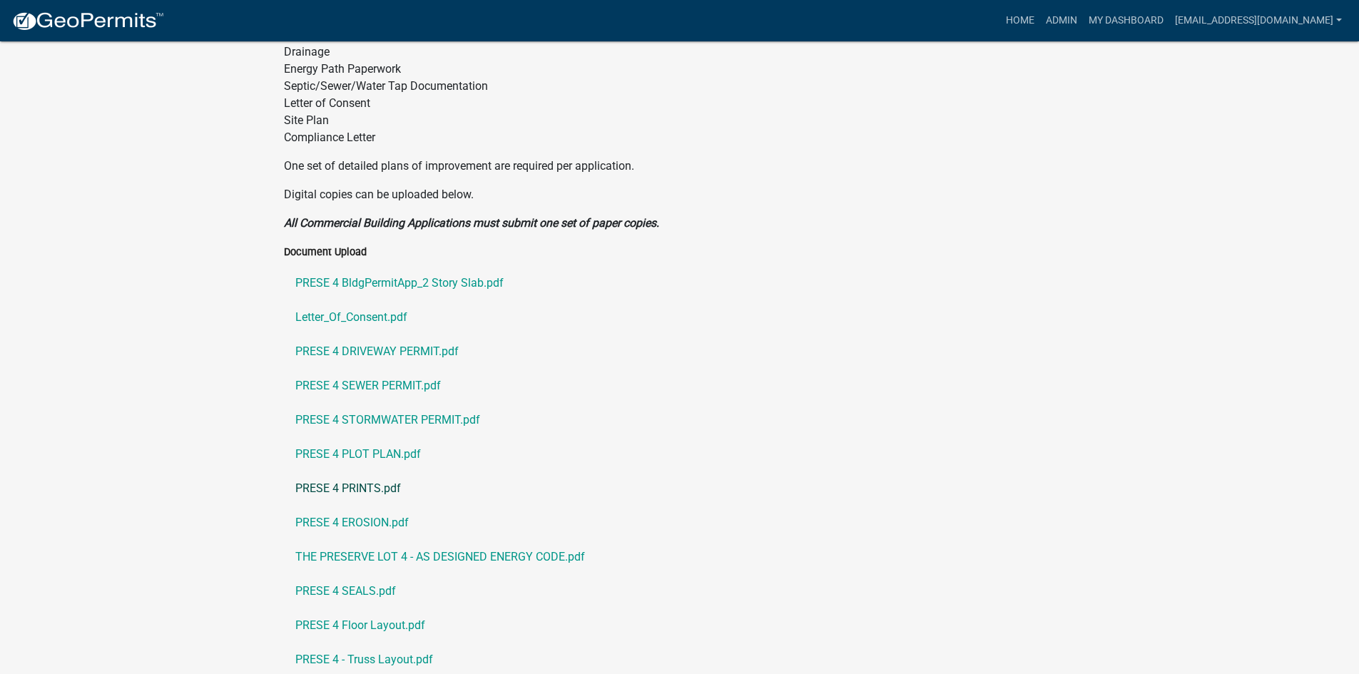
scroll to position [805, 0]
click at [434, 539] on link "THE PRESERVE LOT 4 - AS DESIGNED ENERGY CODE.pdf" at bounding box center [680, 556] width 792 height 34
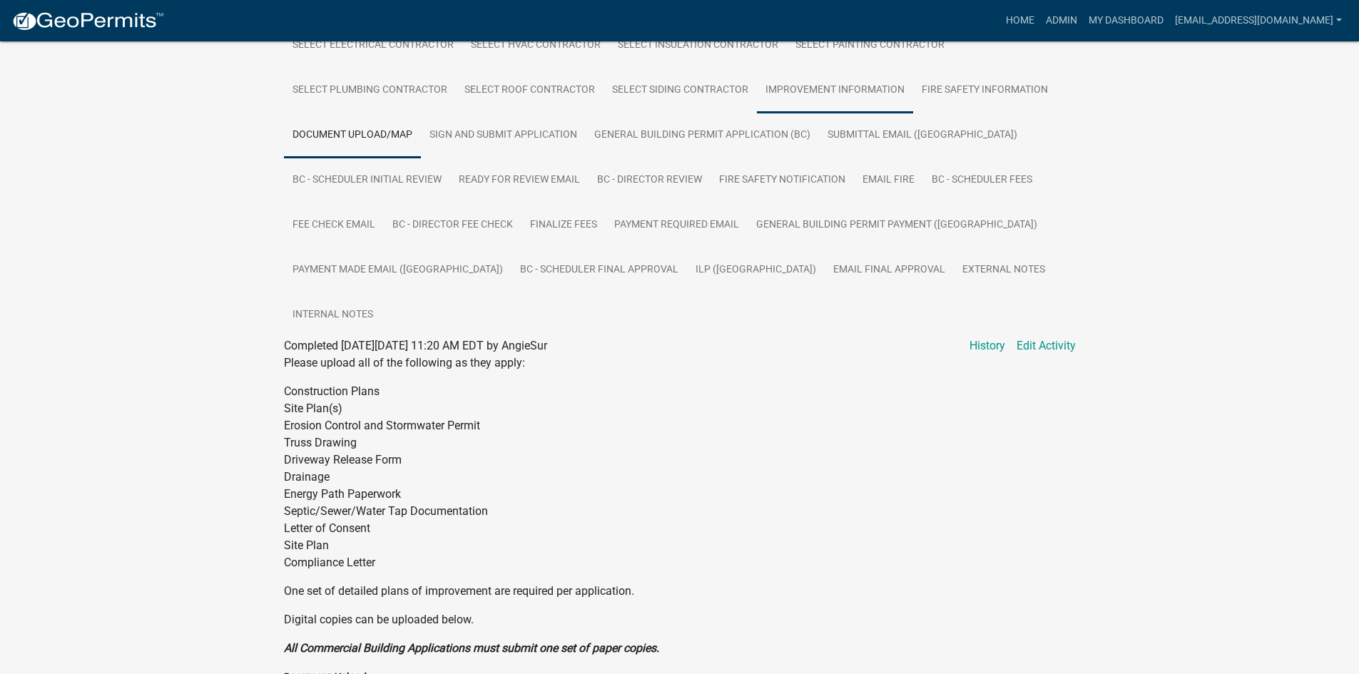
scroll to position [305, 0]
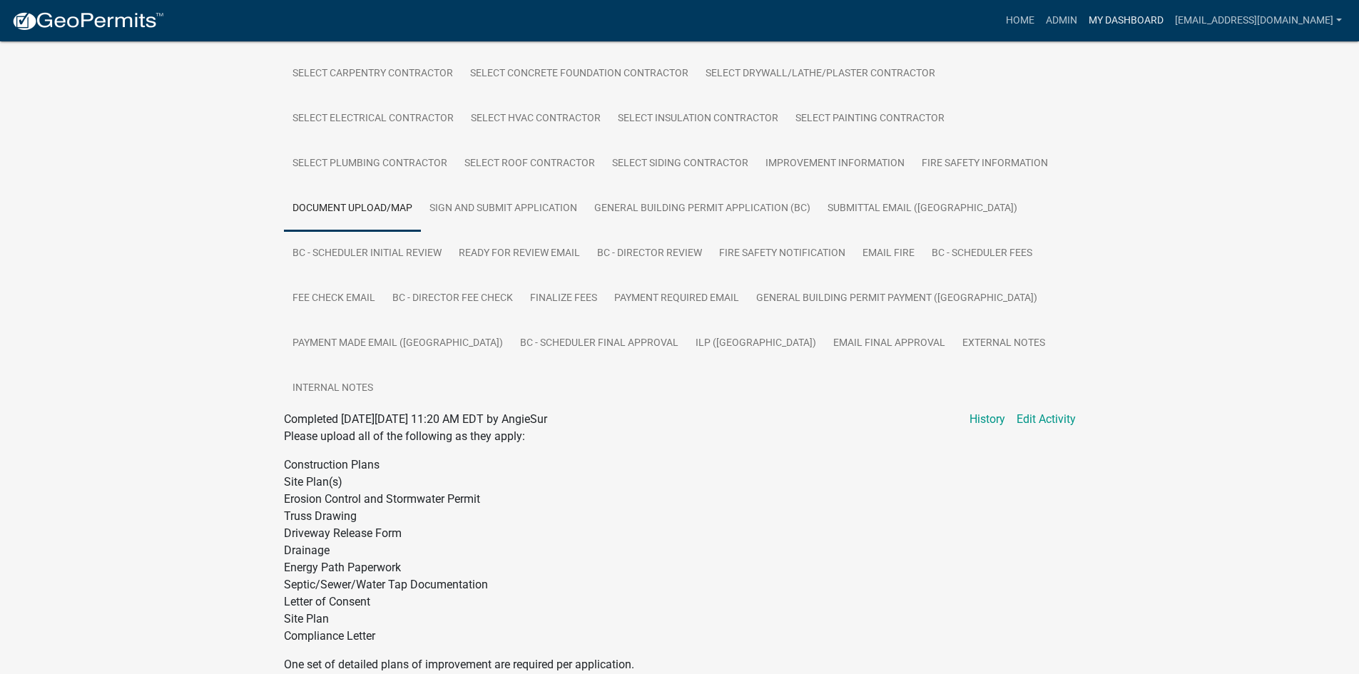
click at [1152, 20] on link "My Dashboard" at bounding box center [1126, 20] width 86 height 27
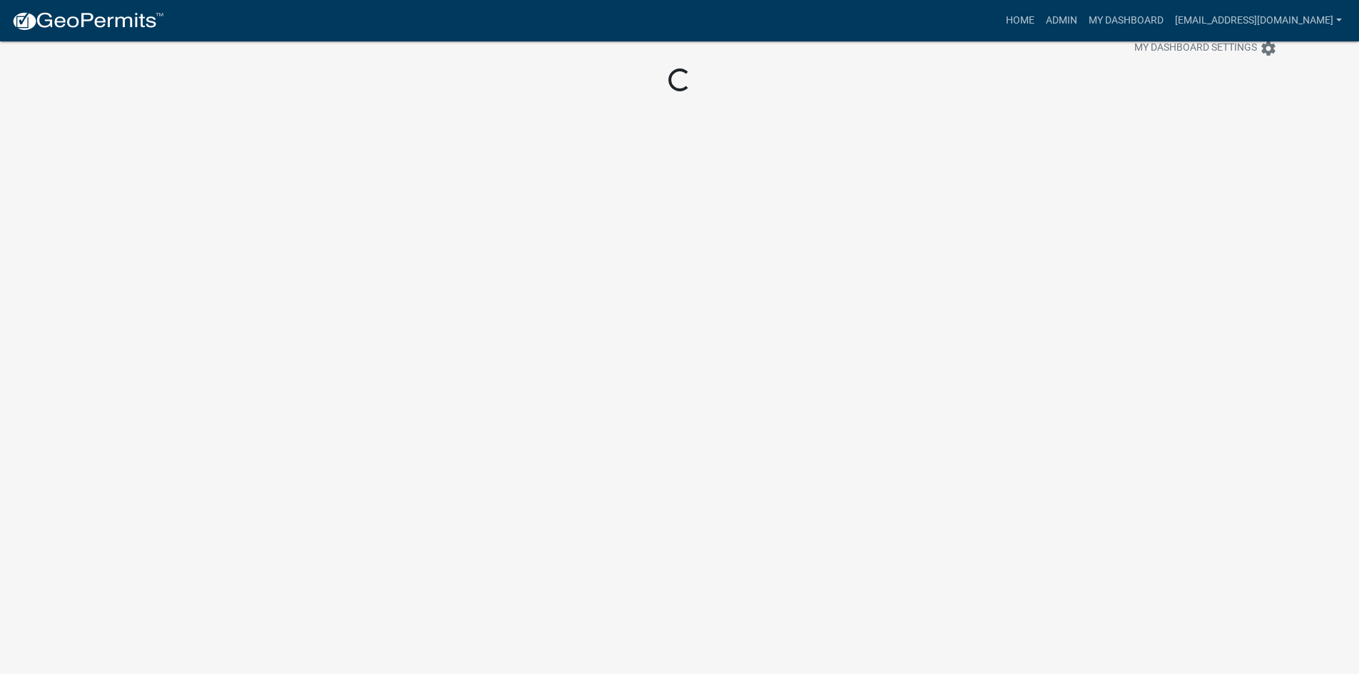
scroll to position [41, 0]
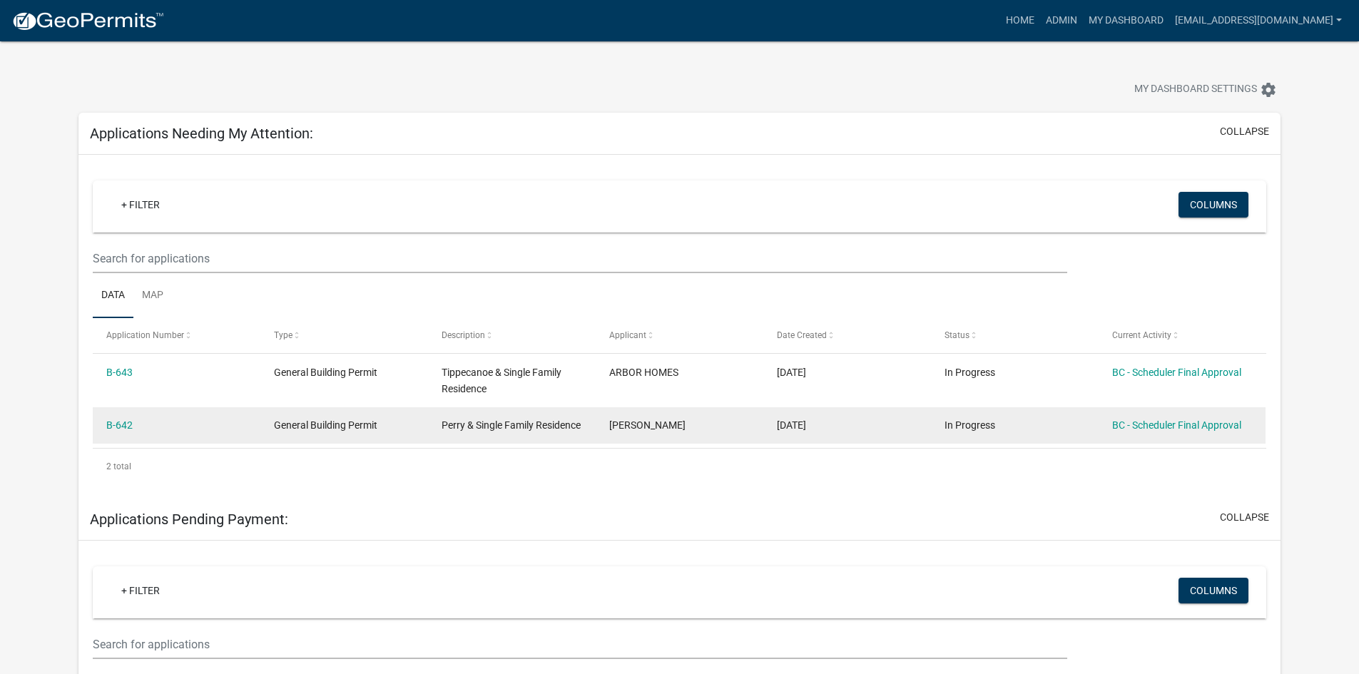
click at [1160, 418] on div "BC - Scheduler Final Approval" at bounding box center [1182, 425] width 140 height 16
click at [1114, 432] on div "BC - Scheduler Final Approval" at bounding box center [1182, 425] width 140 height 16
click at [1132, 420] on link "BC - Scheduler Final Approval" at bounding box center [1176, 425] width 129 height 11
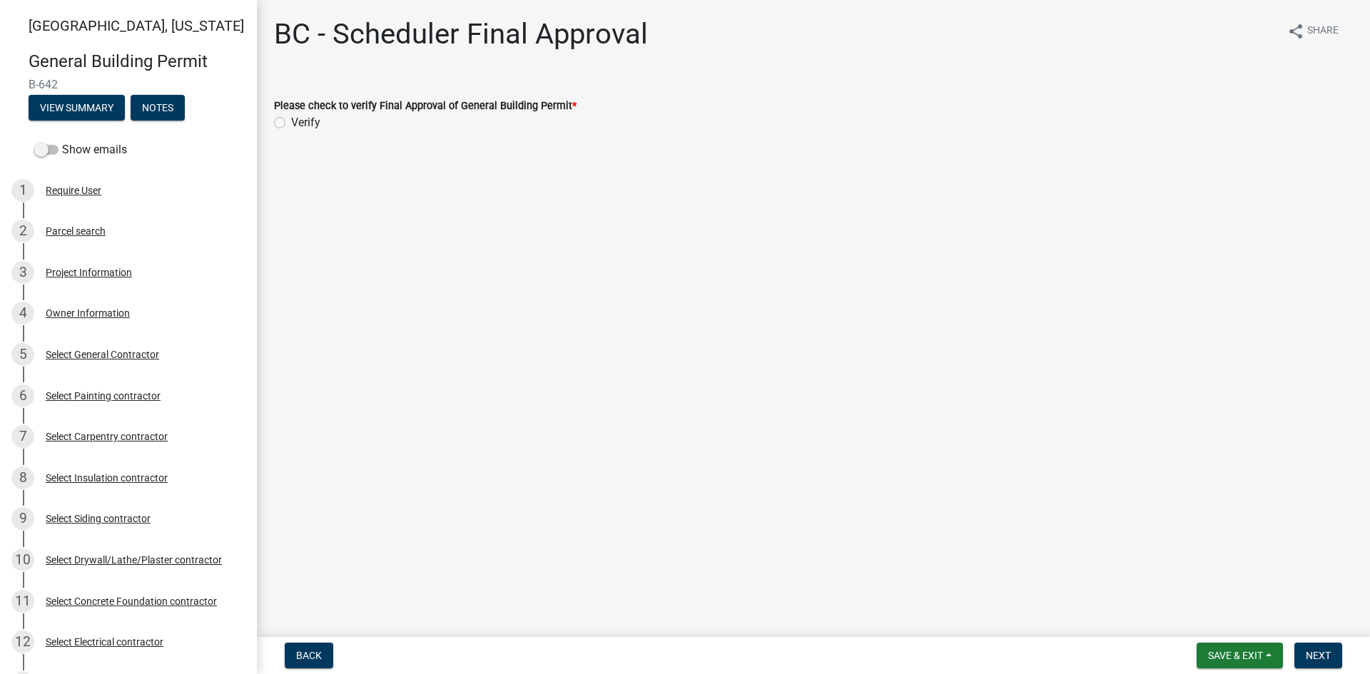
click at [274, 121] on div "Please check to verify Final Approval of General Building Permit * Verify" at bounding box center [813, 105] width 1100 height 51
click at [291, 121] on label "Verify" at bounding box center [305, 122] width 29 height 17
click at [291, 121] on input "Verify" at bounding box center [295, 118] width 9 height 9
radio input "true"
click at [1308, 646] on button "Next" at bounding box center [1318, 656] width 48 height 26
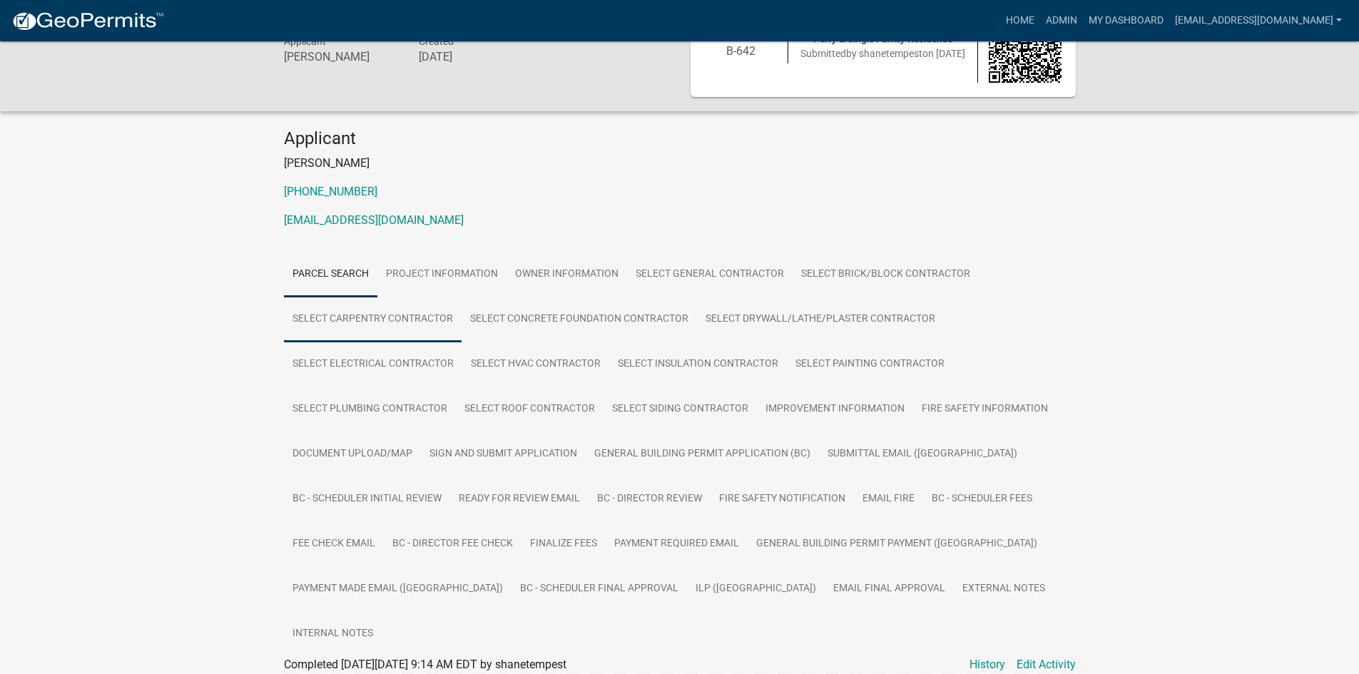
scroll to position [143, 0]
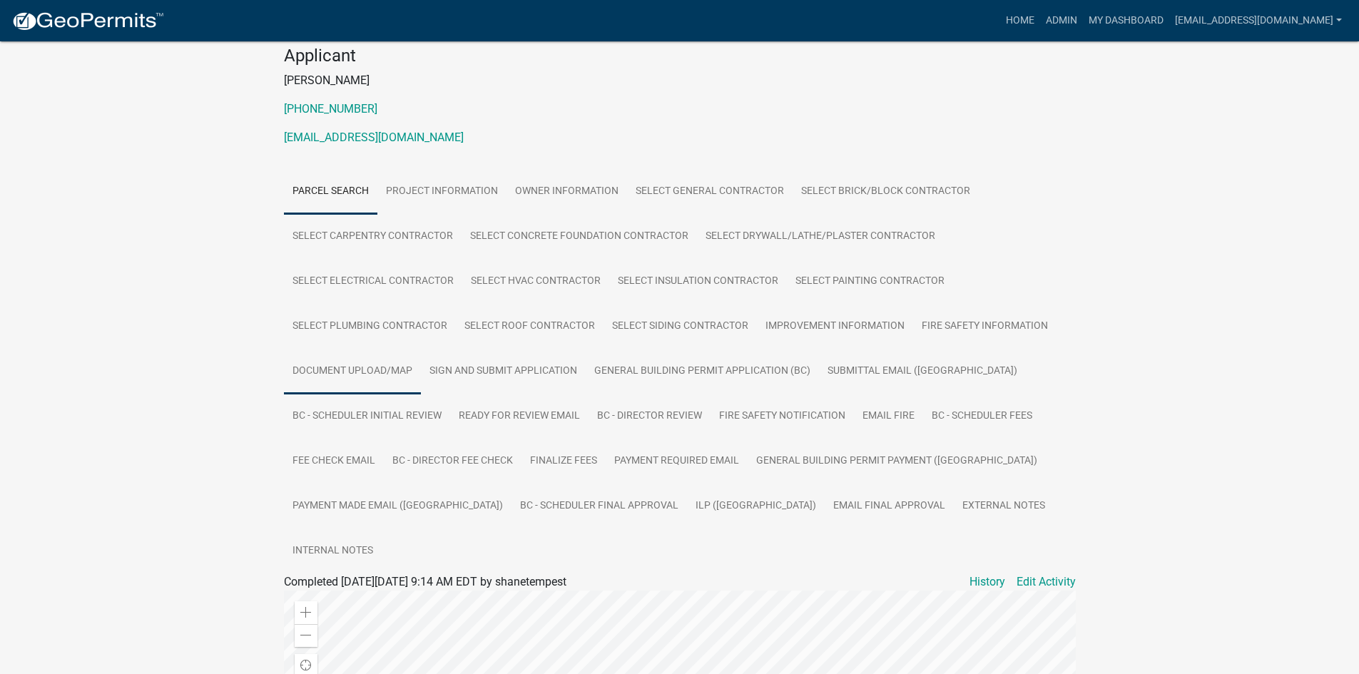
click at [382, 375] on link "Document Upload/Map" at bounding box center [352, 372] width 137 height 46
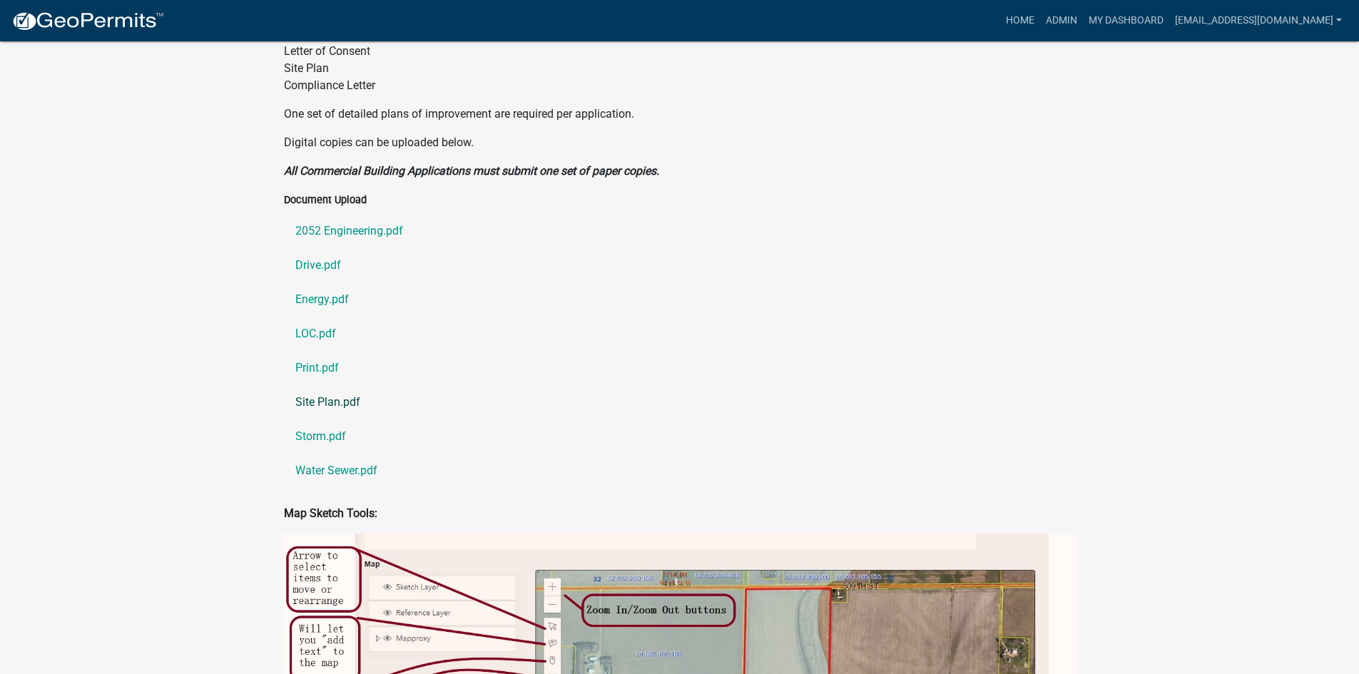
scroll to position [785, 0]
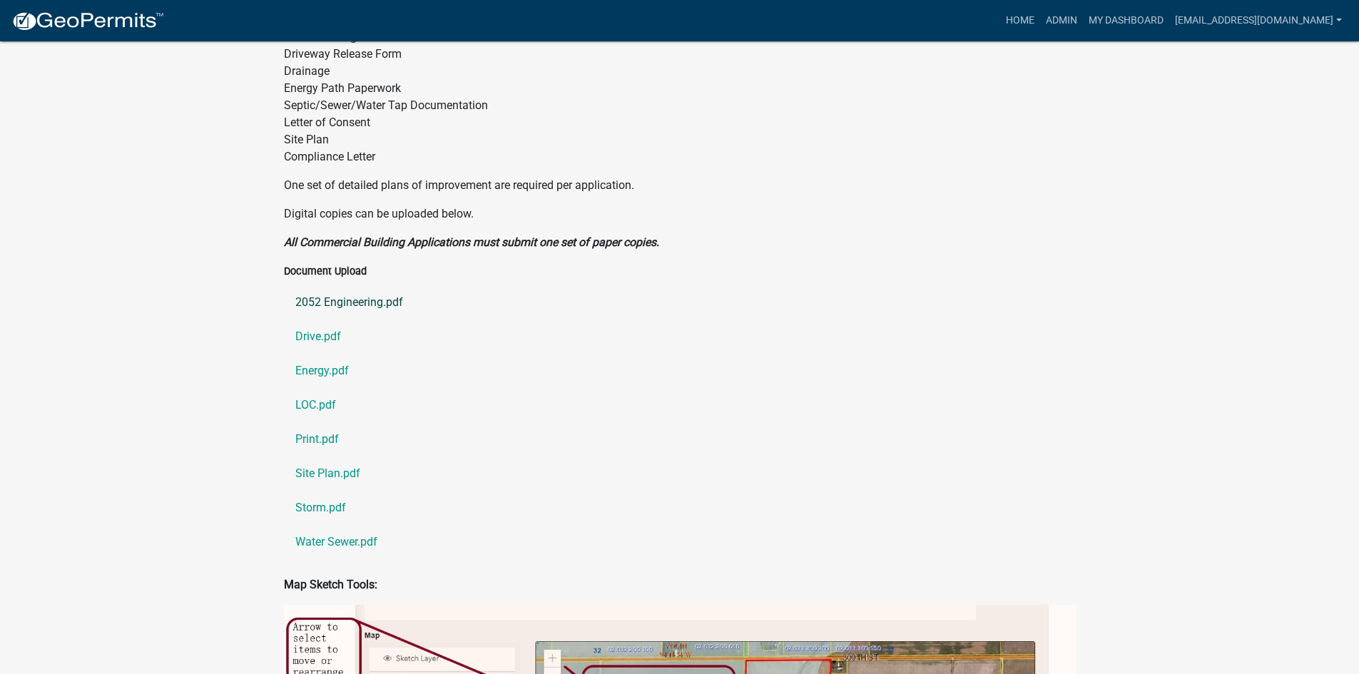
click at [377, 285] on link "2052 Engineering.pdf" at bounding box center [680, 302] width 792 height 34
click at [335, 320] on link "Drive.pdf" at bounding box center [680, 337] width 792 height 34
click at [325, 354] on link "Energy.pdf" at bounding box center [680, 371] width 792 height 34
click at [321, 388] on link "LOC.pdf" at bounding box center [680, 405] width 792 height 34
click at [330, 422] on link "Print.pdf" at bounding box center [680, 439] width 792 height 34
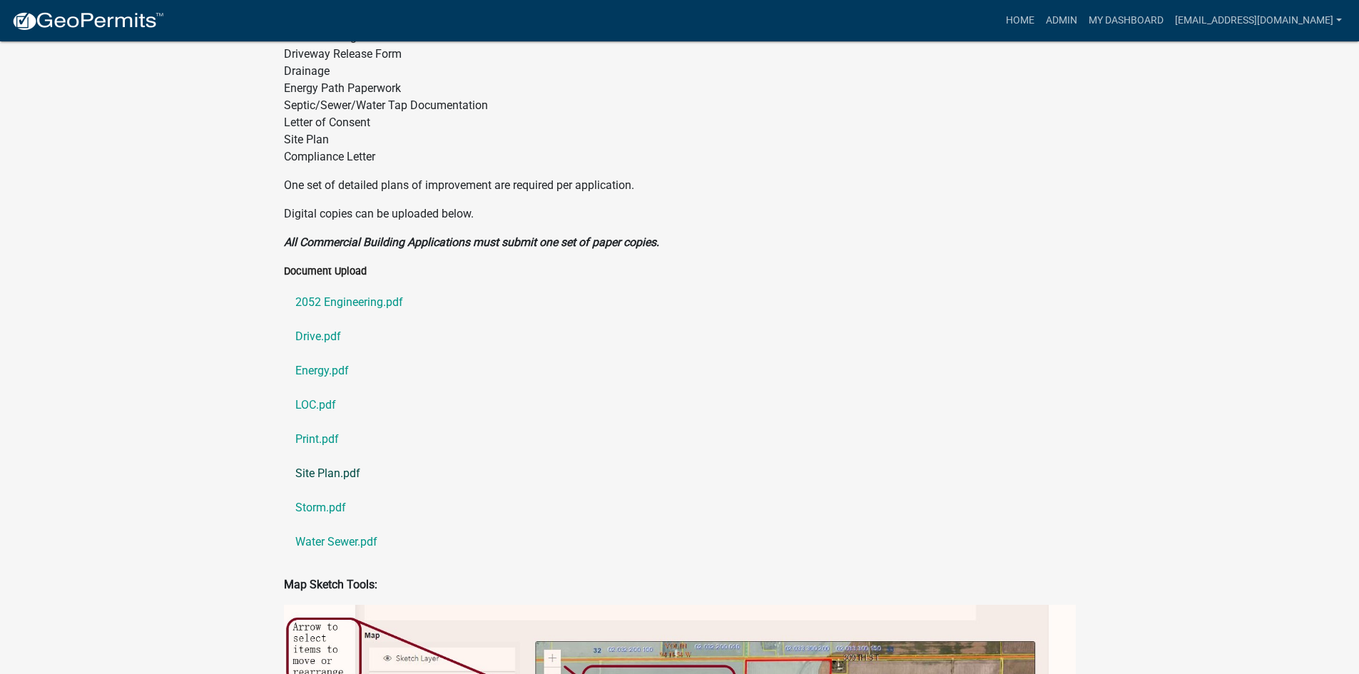
click at [338, 457] on link "Site Plan.pdf" at bounding box center [680, 474] width 792 height 34
click at [320, 422] on link "Print.pdf" at bounding box center [680, 439] width 792 height 34
click at [327, 457] on link "Site Plan.pdf" at bounding box center [680, 474] width 792 height 34
click at [325, 491] on link "Storm.pdf" at bounding box center [680, 508] width 792 height 34
click at [328, 525] on link "Water Sewer.pdf" at bounding box center [680, 542] width 792 height 34
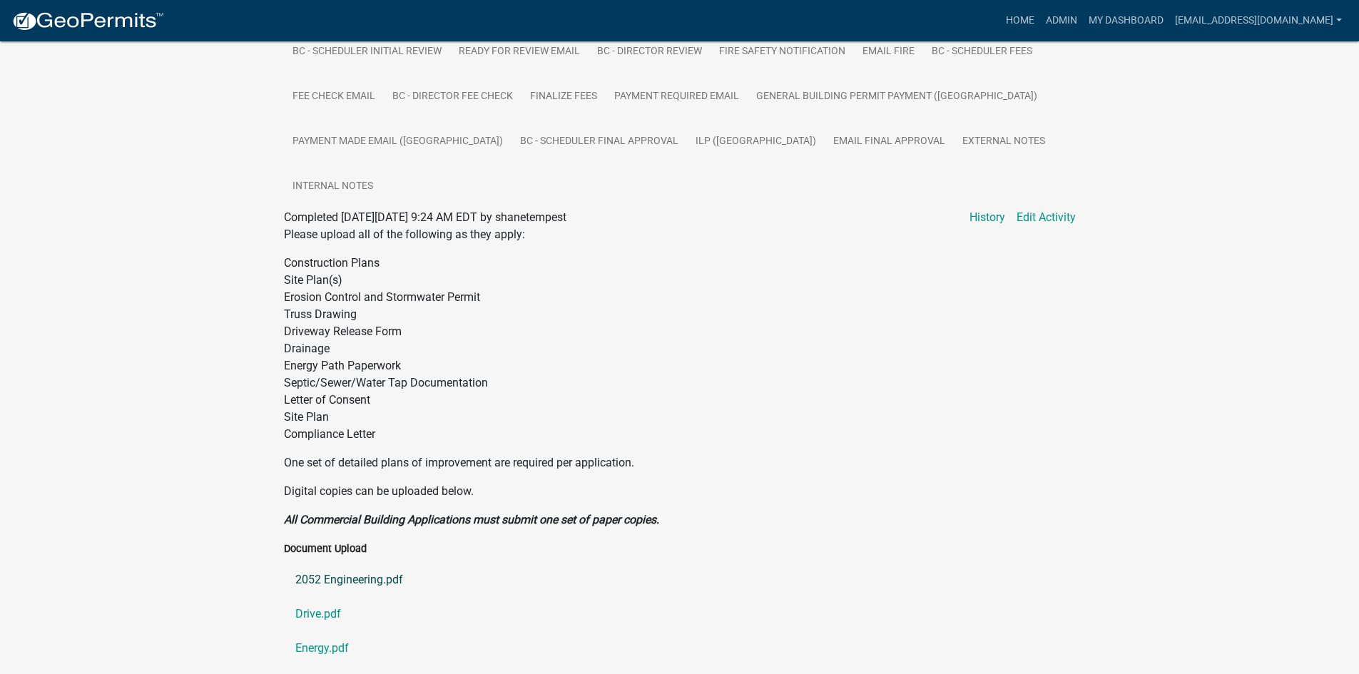
scroll to position [357, 0]
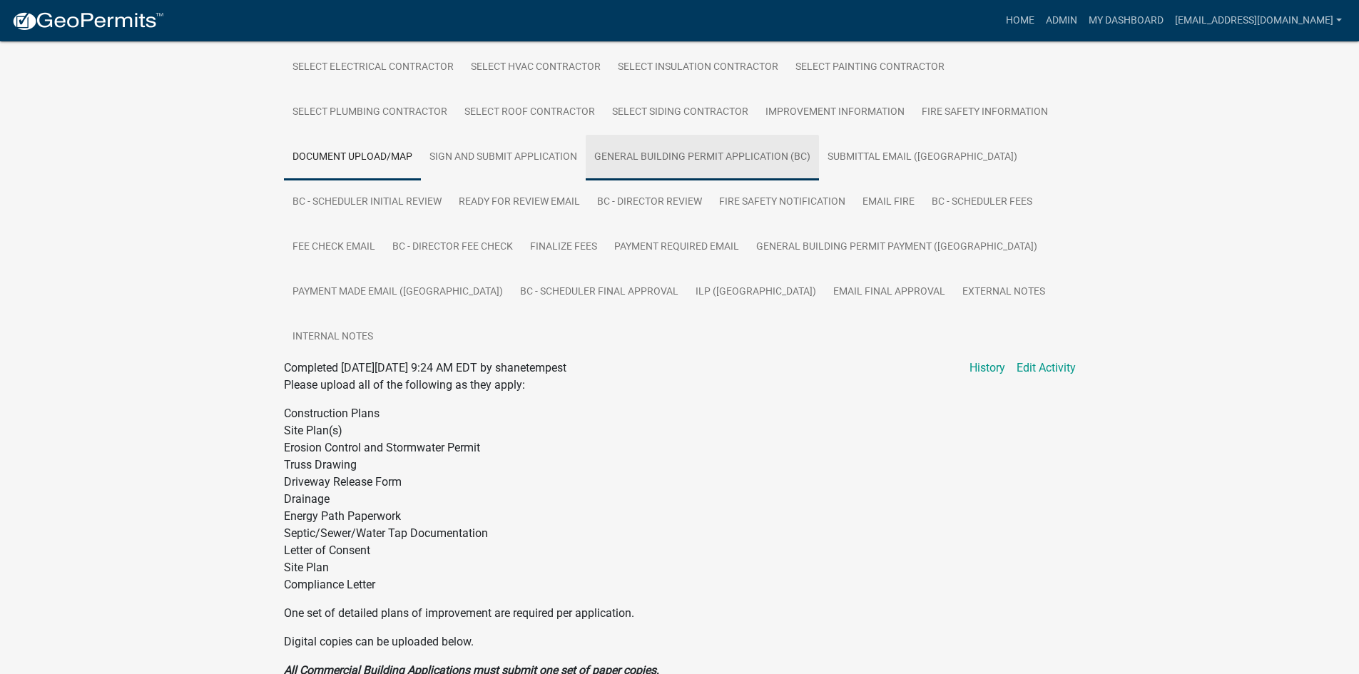
click at [690, 162] on link "General Building Permit Application (BC)" at bounding box center [702, 158] width 233 height 46
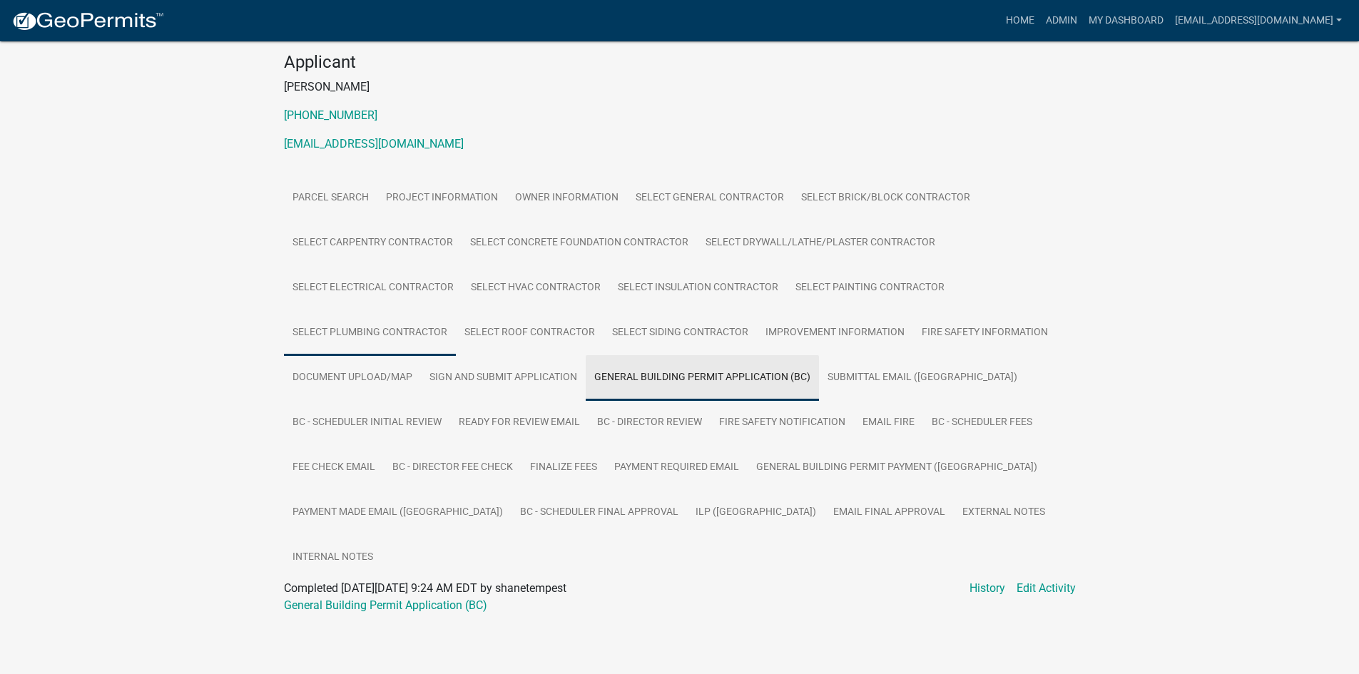
scroll to position [91, 0]
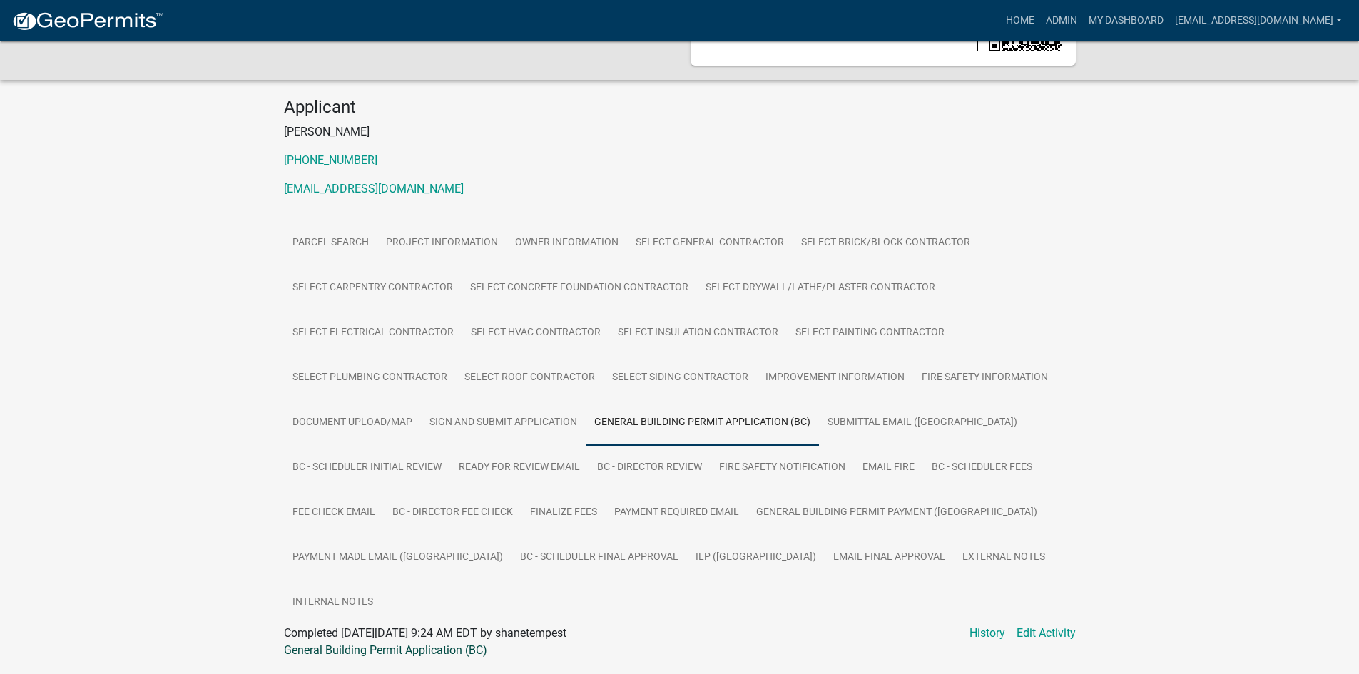
click at [408, 644] on link "General Building Permit Application (BC)" at bounding box center [385, 651] width 203 height 14
click at [687, 557] on link "ILP (BC)" at bounding box center [756, 558] width 138 height 46
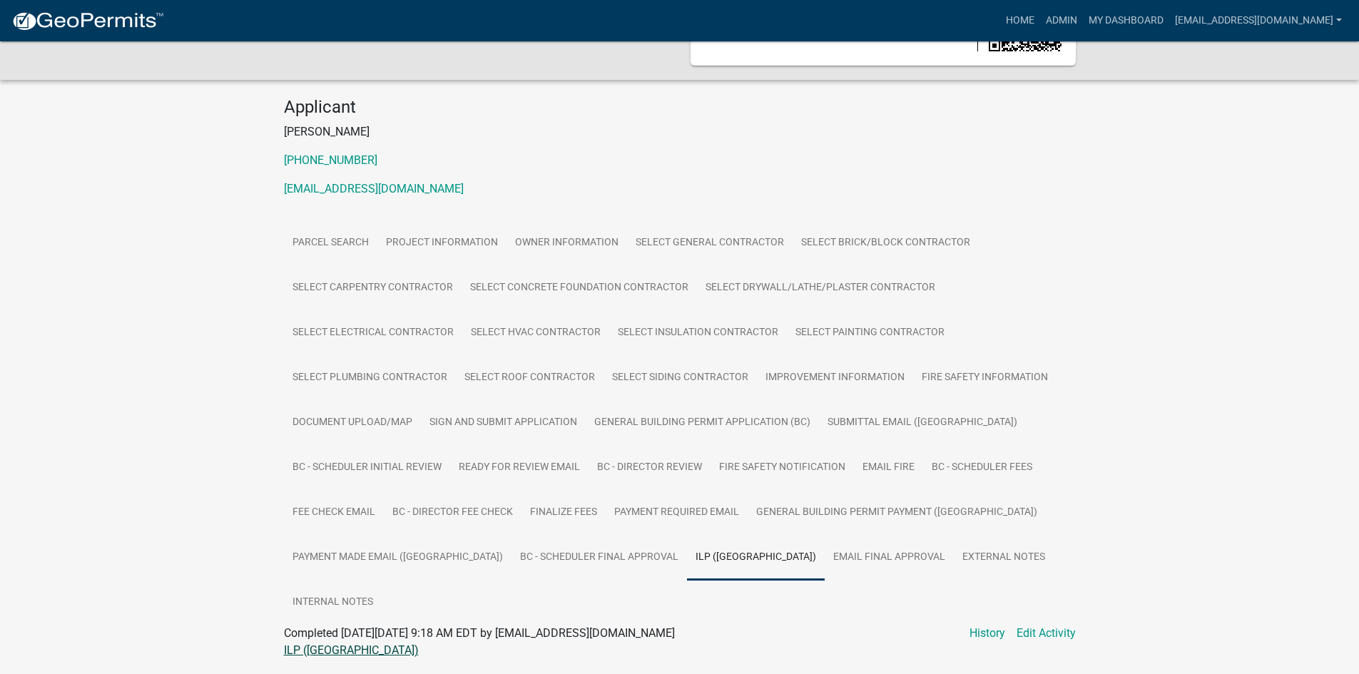
click at [302, 644] on link "ILP (BC)" at bounding box center [351, 651] width 135 height 14
click at [360, 425] on link "Document Upload/Map" at bounding box center [352, 423] width 137 height 46
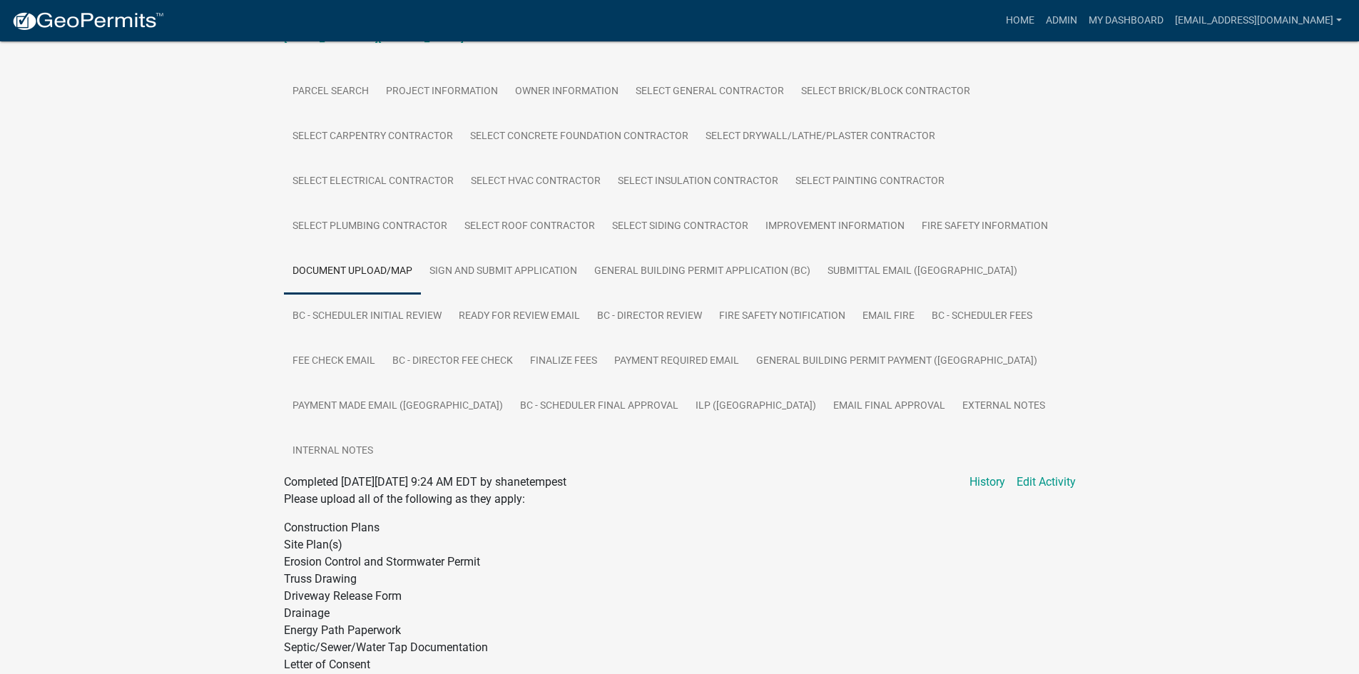
scroll to position [448, 0]
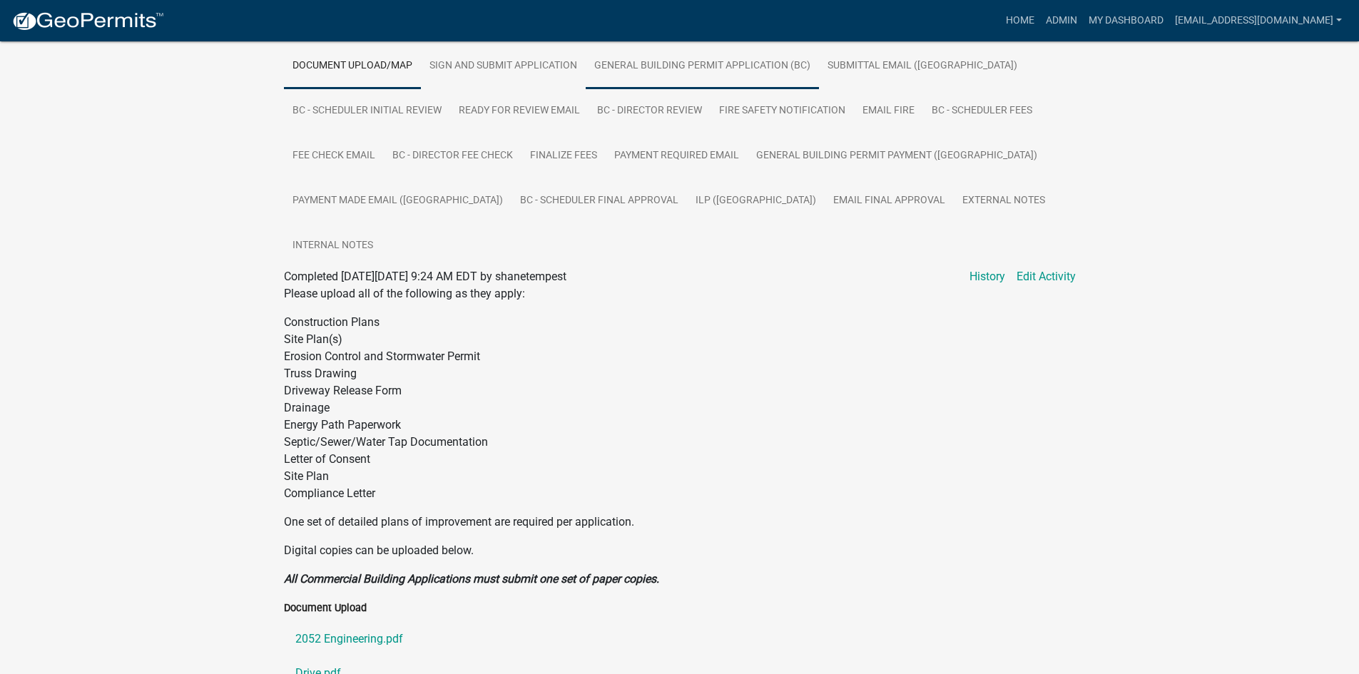
click at [669, 65] on link "General Building Permit Application (BC)" at bounding box center [702, 67] width 233 height 46
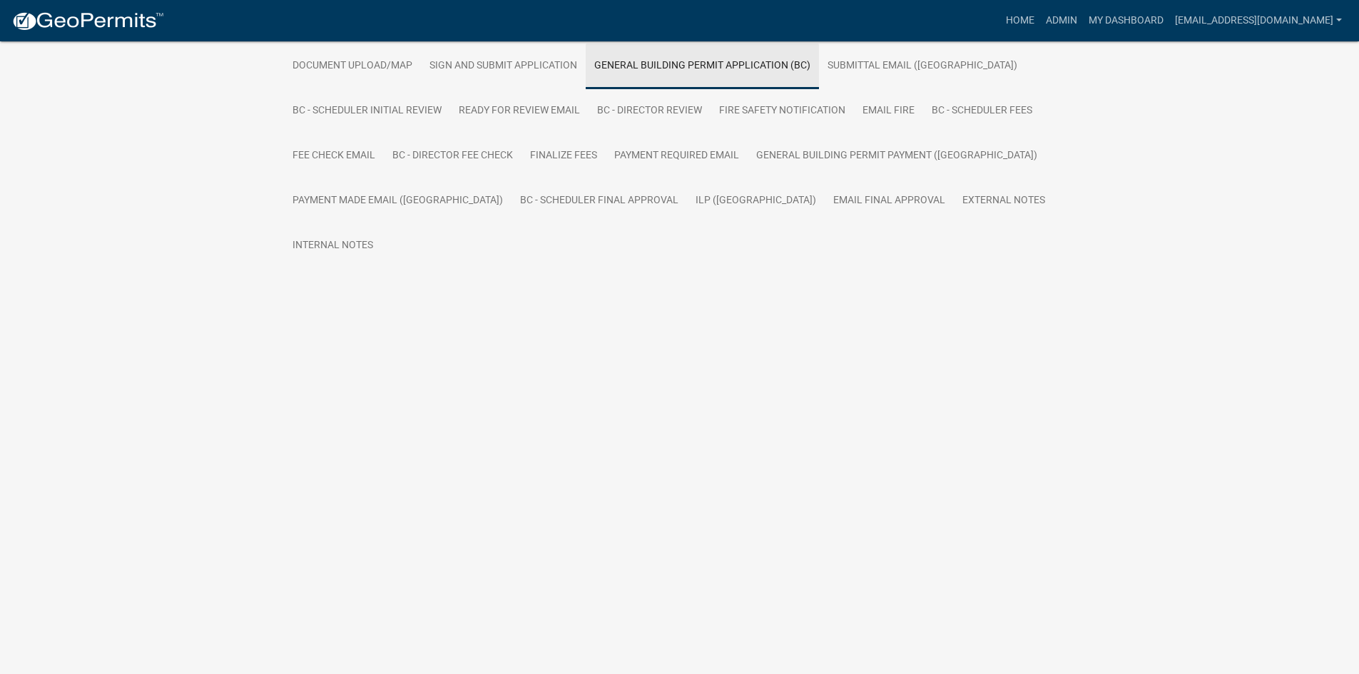
scroll to position [91, 0]
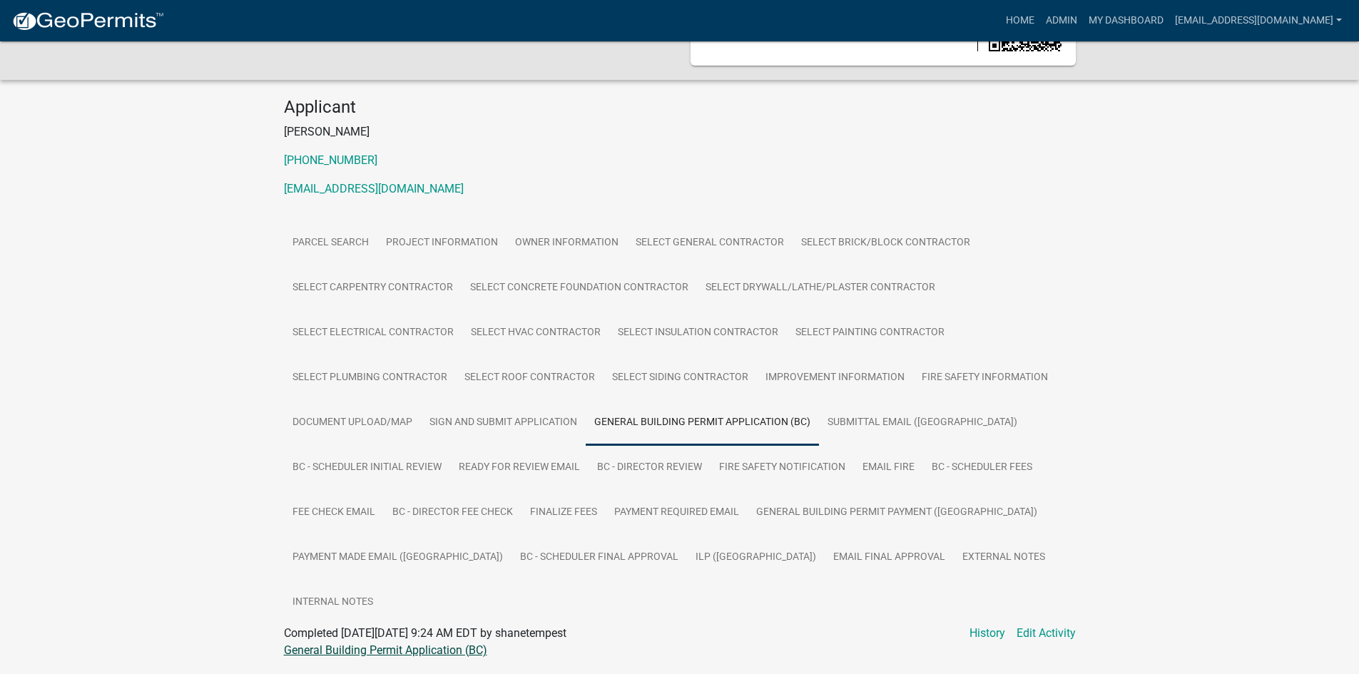
click at [425, 644] on link "General Building Permit Application (BC)" at bounding box center [385, 651] width 203 height 14
click at [374, 420] on link "Document Upload/Map" at bounding box center [352, 423] width 137 height 46
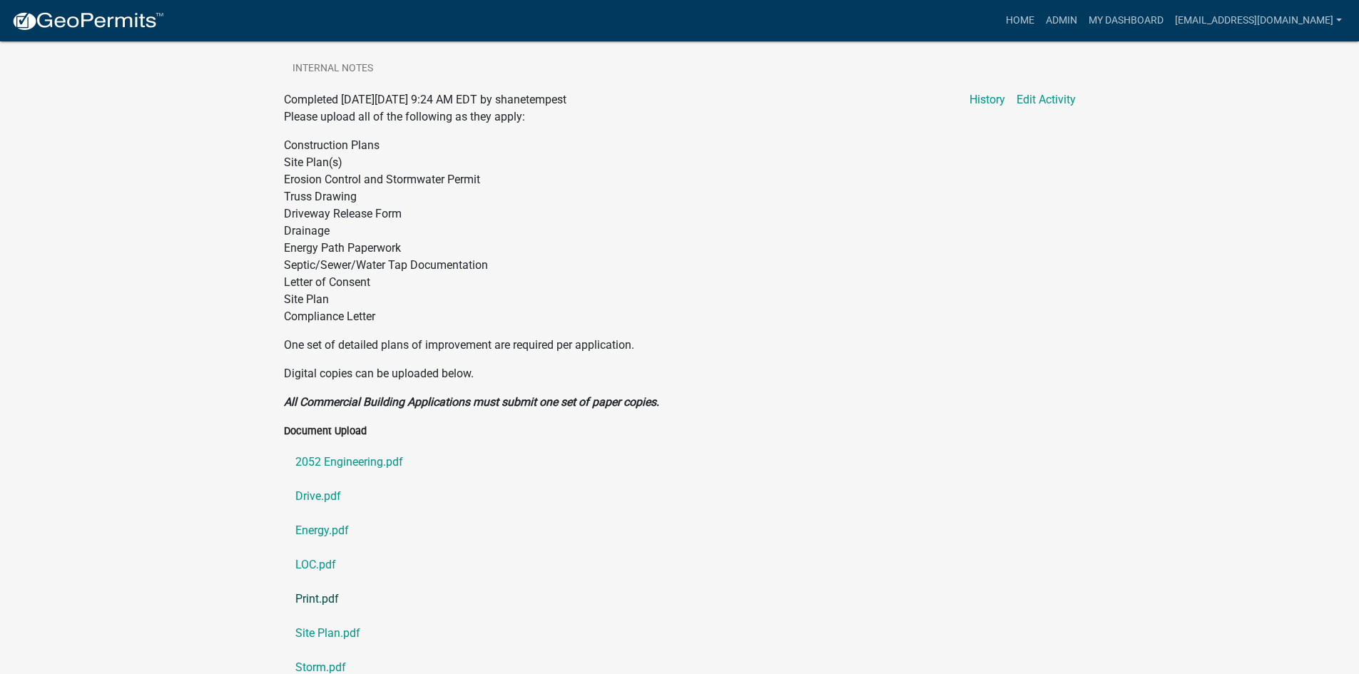
scroll to position [733, 0]
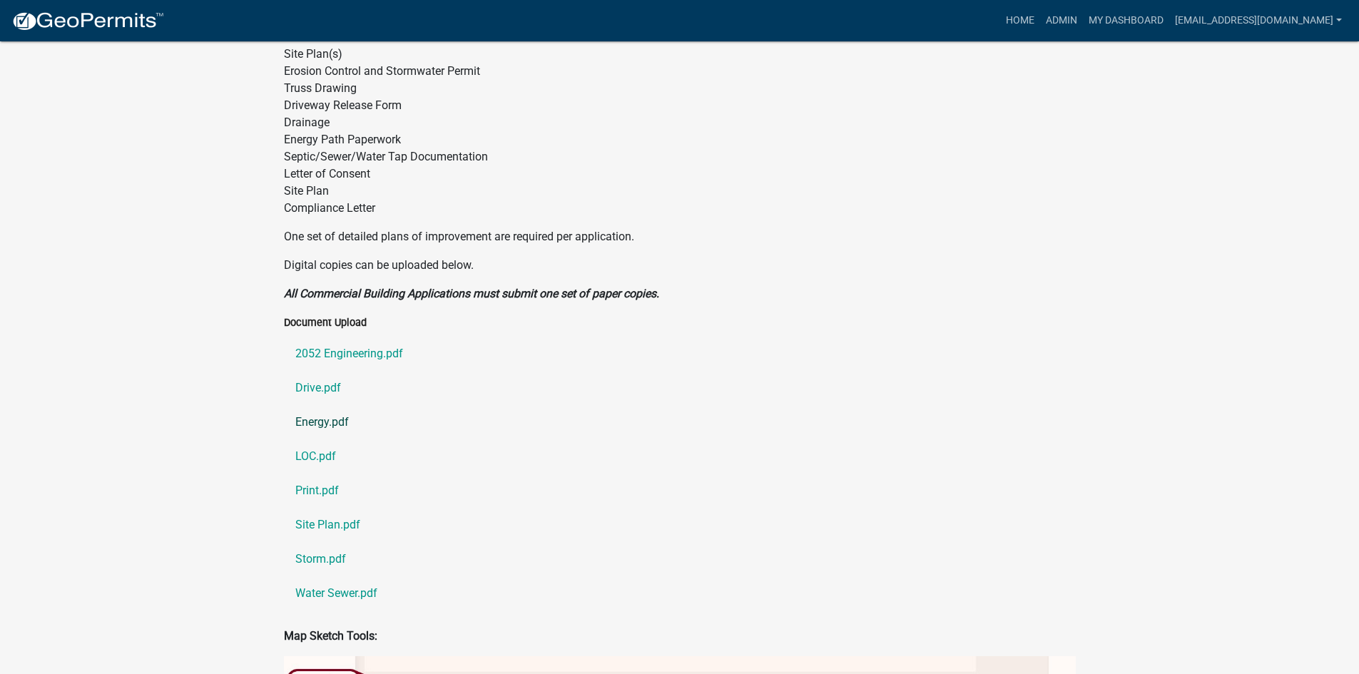
click at [320, 405] on link "Energy.pdf" at bounding box center [680, 422] width 792 height 34
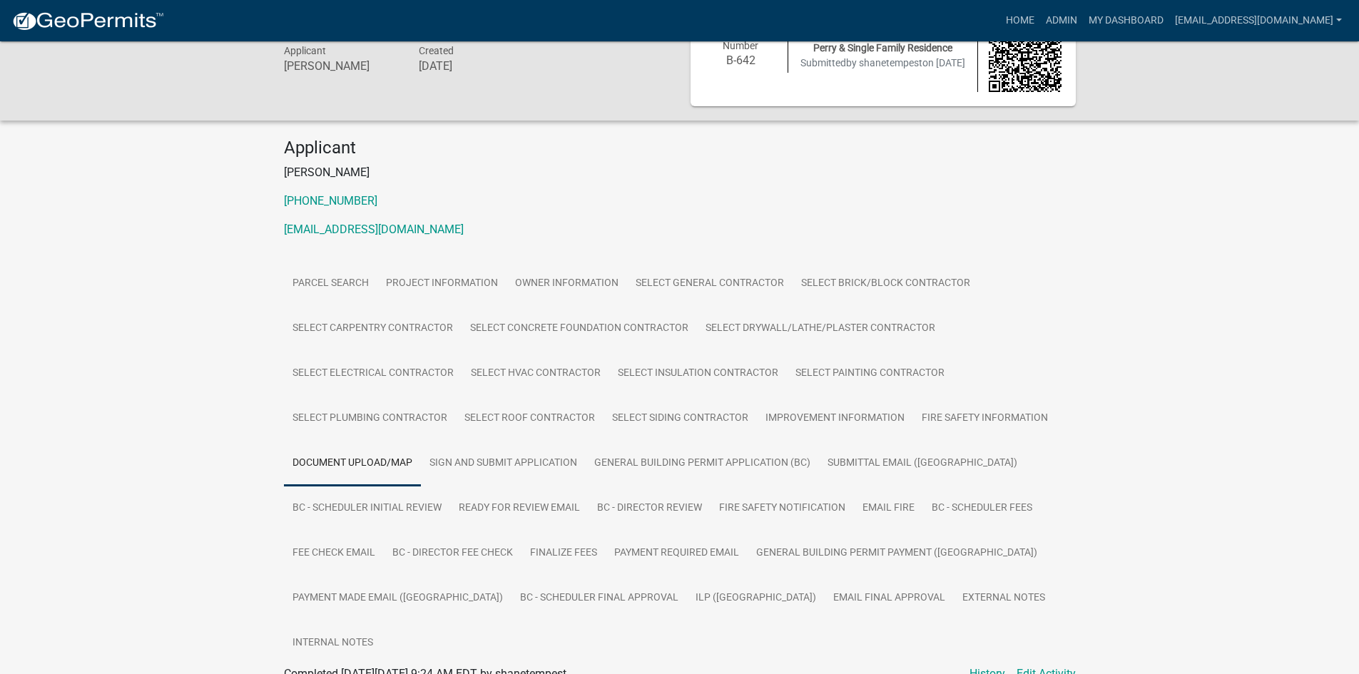
scroll to position [0, 0]
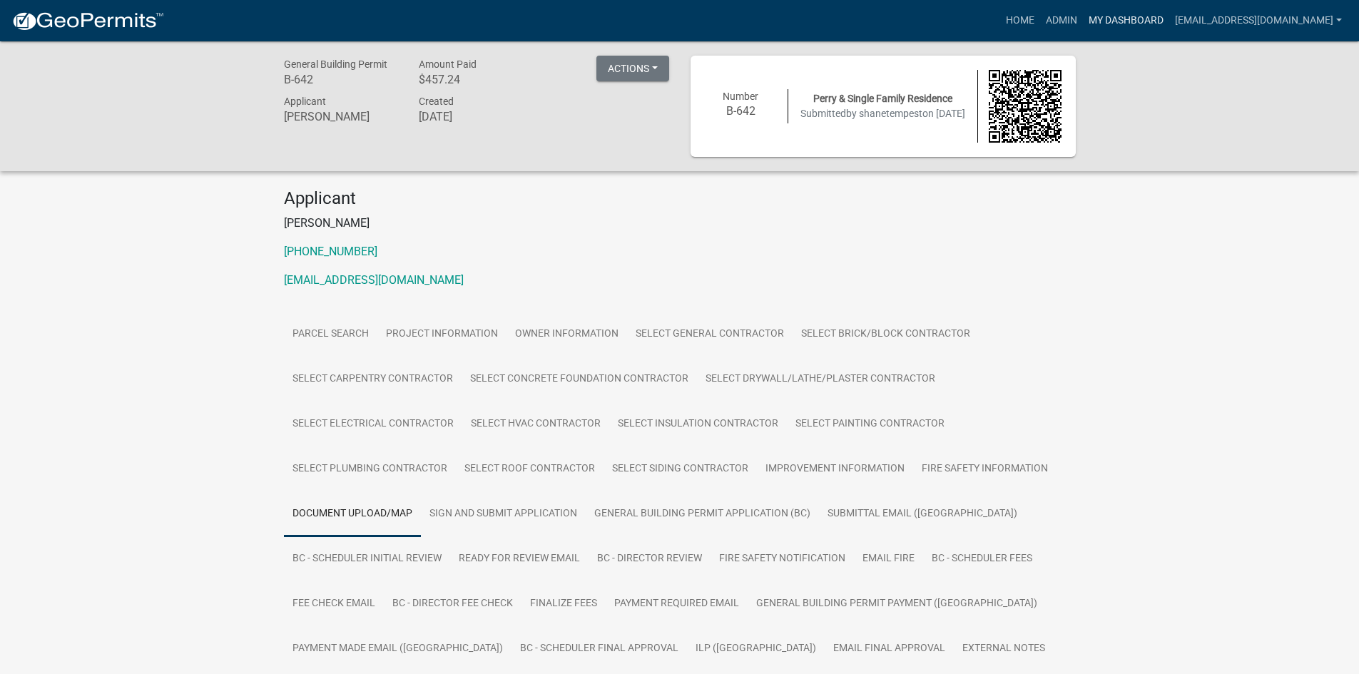
click at [1153, 23] on link "My Dashboard" at bounding box center [1126, 20] width 86 height 27
